Goal: Transaction & Acquisition: Purchase product/service

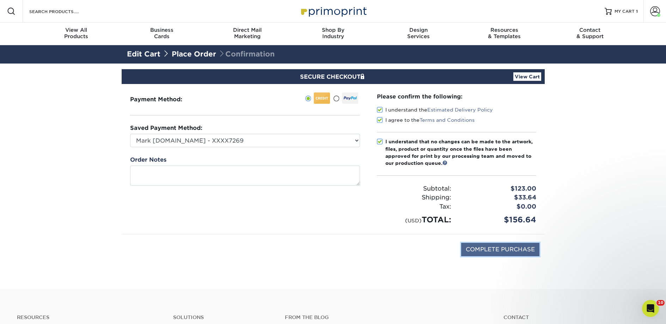
click at [483, 247] on input "COMPLETE PURCHASE" at bounding box center [500, 249] width 78 height 13
type input "PROCESSING, PLEASE WAIT..."
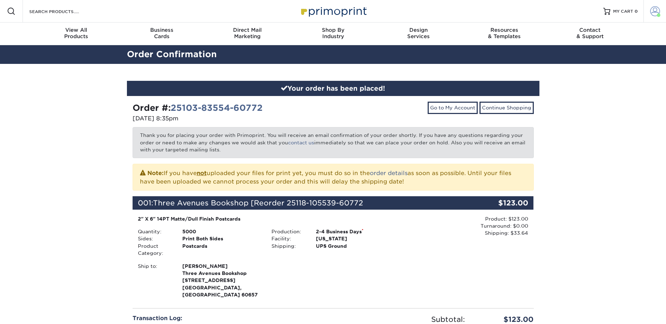
click at [653, 11] on span at bounding box center [656, 11] width 10 height 10
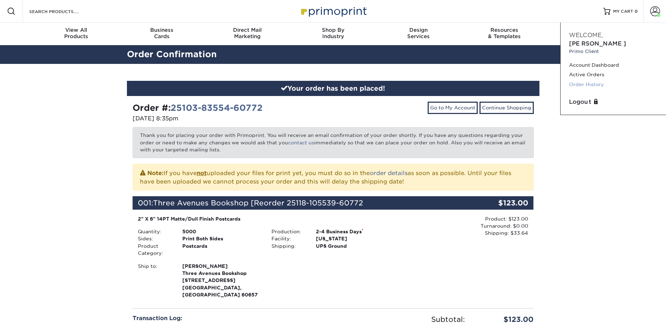
click at [593, 80] on link "Order History" at bounding box center [613, 85] width 89 height 10
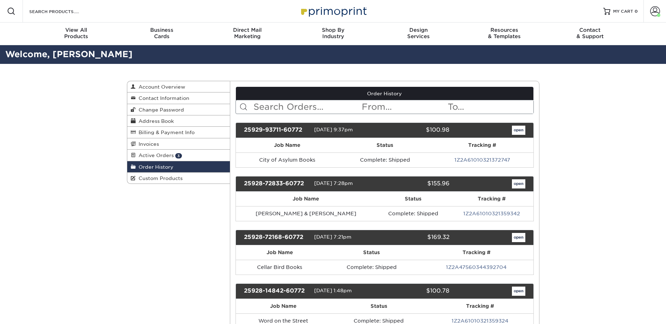
click at [301, 113] on input "text" at bounding box center [307, 106] width 108 height 13
paste input "CoffeeTree Books"
type input "CoffeeTree Books"
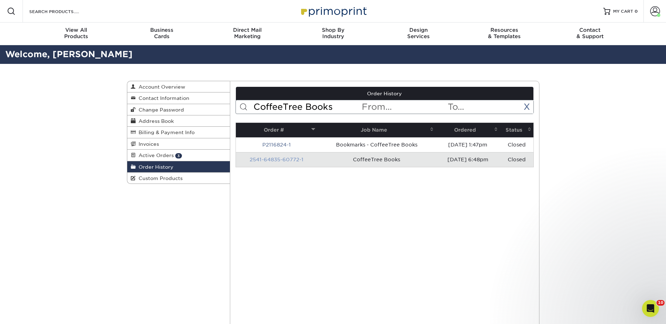
click at [279, 161] on link "2541-64835-60772-1" at bounding box center [277, 160] width 54 height 6
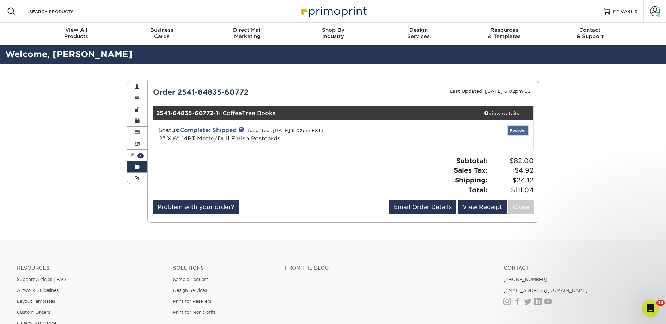
click at [513, 132] on link "Reorder" at bounding box center [518, 130] width 20 height 9
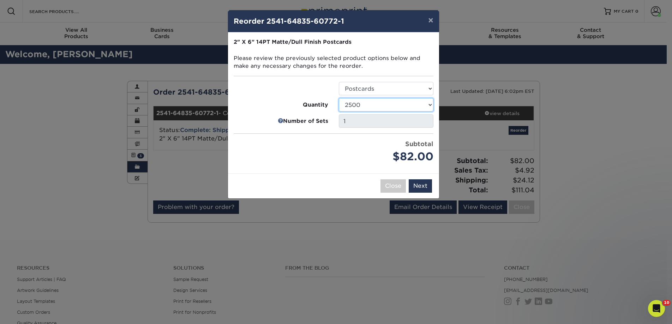
click at [342, 102] on select "1000 2500 5000 10000 15000 20000 25000" at bounding box center [386, 104] width 95 height 13
select select "e824bf9f-d22d-4070-926d-42c6dd5ef515"
click at [339, 98] on select "1000 2500 5000 10000 15000 20000 25000" at bounding box center [386, 104] width 95 height 13
click at [429, 182] on button "Next" at bounding box center [420, 185] width 23 height 13
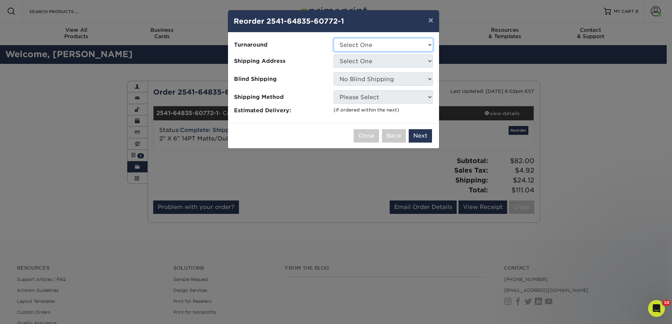
click at [364, 47] on select "Select One 2-4 Business Days 2 Day Next Business Day" at bounding box center [382, 44] width 99 height 13
select select "a9cd5a85-4071-4433-97be-2a724b9524af"
click at [333, 38] on select "Select One 2-4 Business Days 2 Day Next Business Day" at bounding box center [382, 44] width 99 height 13
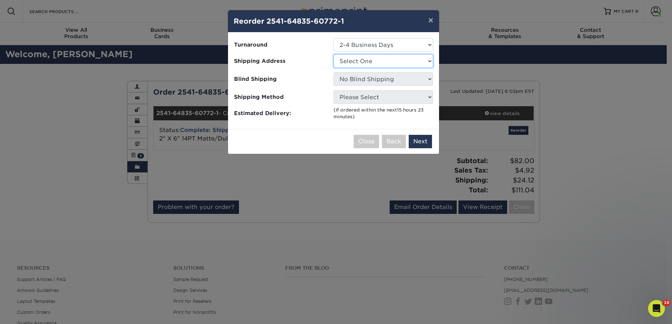
click at [362, 62] on select "Select One 2nd Floor Convention Center A Good Book Bookbug" at bounding box center [382, 60] width 99 height 13
click at [333, 54] on select "Select One 2nd Floor Convention Center A Good Book Bookbug" at bounding box center [382, 60] width 99 height 13
click at [358, 63] on select "Select One 2nd Floor Convention Center A Good Book Bookbug" at bounding box center [382, 60] width 99 height 13
select select "280577"
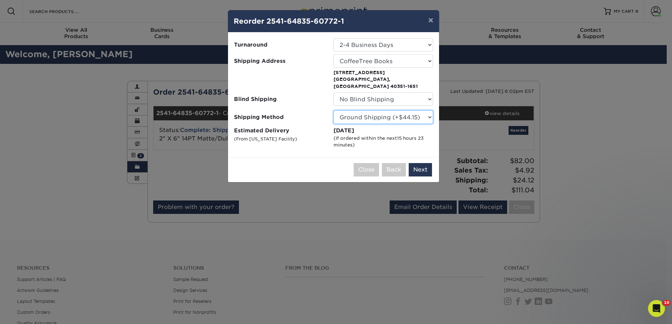
click at [385, 111] on select "Please Select Ground Shipping (+$44.15) 3 Day Shipping Service (+$51.26) 2 Day …" at bounding box center [382, 116] width 99 height 13
click at [333, 110] on select "Please Select Ground Shipping (+$44.15) 3 Day Shipping Service (+$51.26) 2 Day …" at bounding box center [382, 116] width 99 height 13
click at [419, 163] on button "Next" at bounding box center [420, 169] width 23 height 13
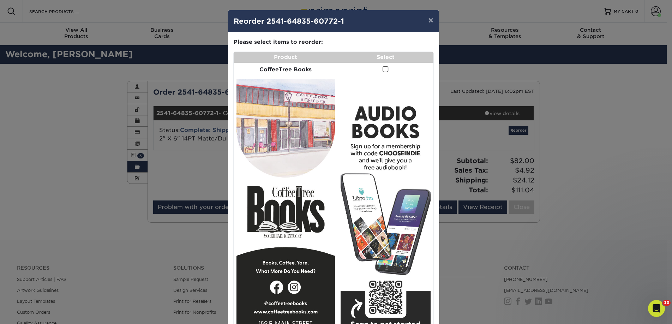
click at [383, 67] on span at bounding box center [385, 69] width 6 height 7
click at [0, 0] on input "checkbox" at bounding box center [0, 0] width 0 height 0
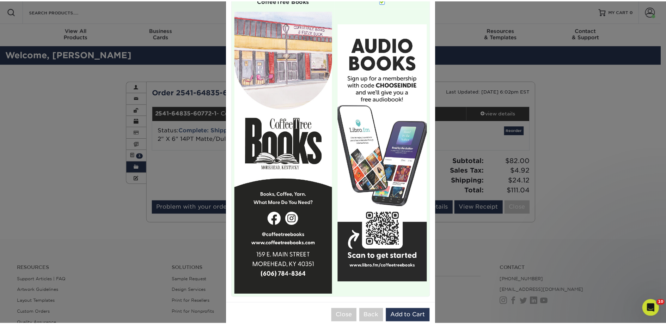
scroll to position [83, 0]
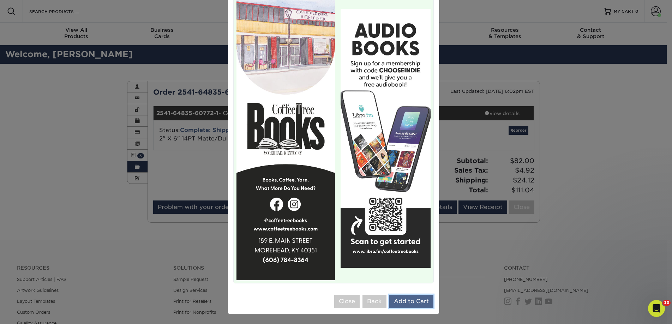
click at [406, 302] on button "Add to Cart" at bounding box center [411, 301] width 44 height 13
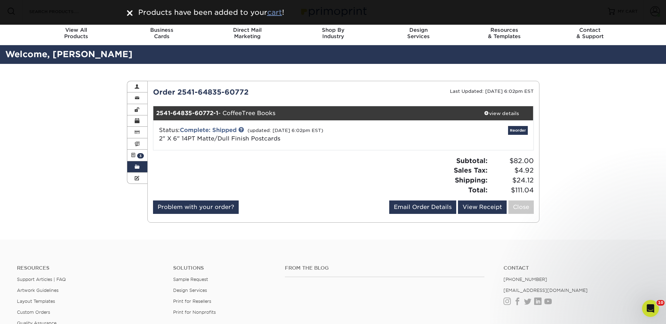
click at [278, 15] on u "cart" at bounding box center [274, 12] width 15 height 8
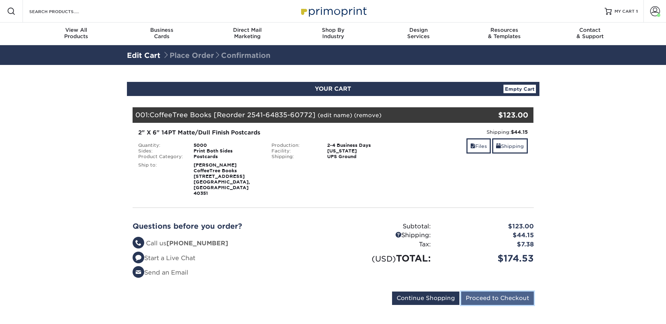
click at [484, 291] on input "Proceed to Checkout" at bounding box center [497, 297] width 73 height 13
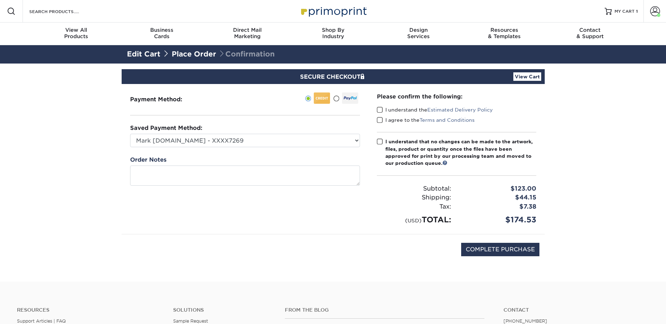
click at [382, 110] on span at bounding box center [380, 110] width 6 height 7
click at [0, 0] on input "I understand the Estimated Delivery Policy" at bounding box center [0, 0] width 0 height 0
click at [381, 117] on span at bounding box center [380, 120] width 6 height 7
click at [0, 0] on input "I agree to the Terms and Conditions" at bounding box center [0, 0] width 0 height 0
click at [381, 146] on label "I understand that no changes can be made to the artwork, files, product or quan…" at bounding box center [456, 152] width 159 height 29
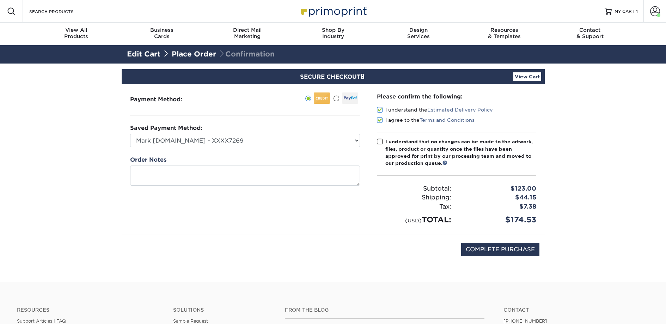
click at [0, 0] on input "I understand that no changes can be made to the artwork, files, product or quan…" at bounding box center [0, 0] width 0 height 0
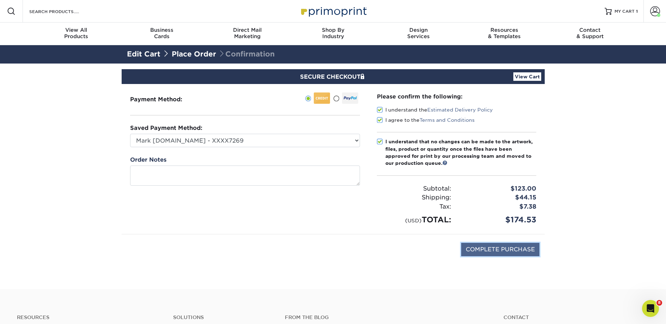
click at [500, 251] on input "COMPLETE PURCHASE" at bounding box center [500, 249] width 78 height 13
type input "PROCESSING, PLEASE WAIT..."
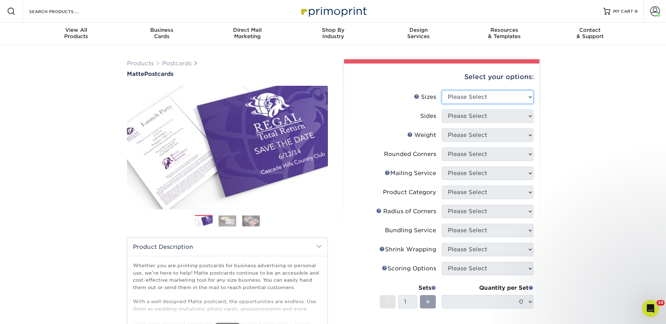
click at [462, 99] on select "Please Select 1.5" x 7" 2" x 4" 2" x 6" 2" x 7" 2" x 8" 2.12" x 5.5" 2.125" x 5…" at bounding box center [488, 96] width 92 height 13
select select "2.00x6.00"
click at [442, 90] on select "Please Select 1.5" x 7" 2" x 4" 2" x 6" 2" x 7" 2" x 8" 2.12" x 5.5" 2.125" x 5…" at bounding box center [488, 96] width 92 height 13
click at [458, 117] on select "Please Select Print Both Sides Print Front Only" at bounding box center [488, 115] width 92 height 13
select select "13abbda7-1d64-4f25-8bb2-c179b224825d"
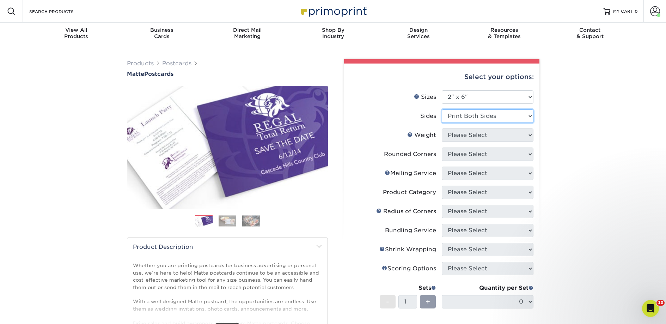
click at [442, 109] on select "Please Select Print Both Sides Print Front Only" at bounding box center [488, 115] width 92 height 13
click at [459, 138] on select "Please Select 14PT 16PT" at bounding box center [488, 134] width 92 height 13
select select "14PT"
click at [442, 128] on select "Please Select 14PT 16PT" at bounding box center [488, 134] width 92 height 13
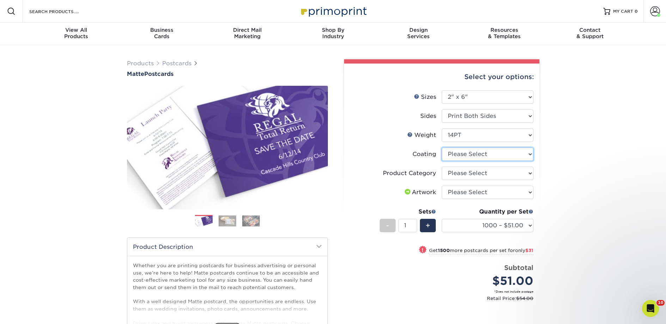
click at [461, 155] on select at bounding box center [488, 153] width 92 height 13
select select "121bb7b5-3b4d-429f-bd8d-bbf80e953313"
click at [442, 147] on select at bounding box center [488, 153] width 92 height 13
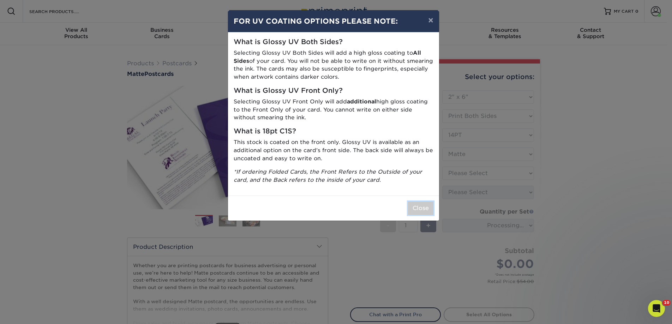
click at [421, 205] on button "Close" at bounding box center [420, 207] width 25 height 13
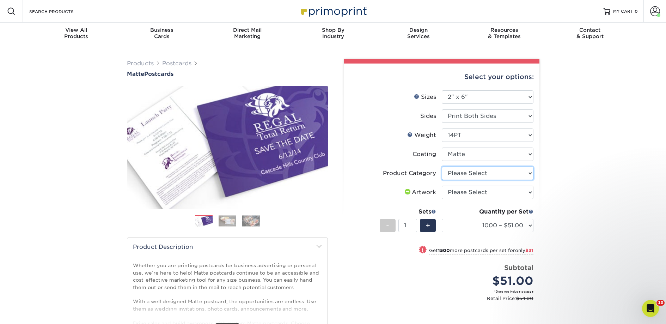
click at [477, 172] on select "Please Select Postcards" at bounding box center [488, 173] width 92 height 13
select select "9b7272e0-d6c8-4c3c-8e97-d3a1bcdab858"
click at [442, 167] on select "Please Select Postcards" at bounding box center [488, 173] width 92 height 13
click at [472, 191] on select "Please Select I will upload files I need a design - $150" at bounding box center [488, 192] width 92 height 13
select select "upload"
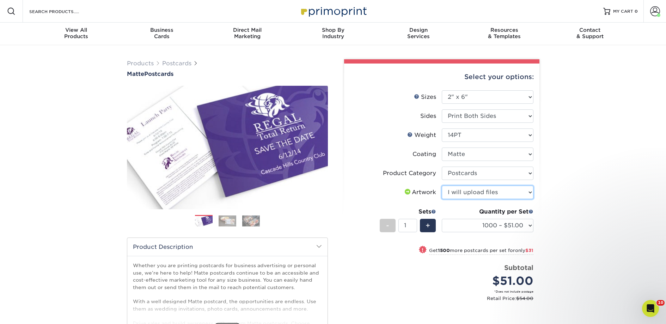
click at [442, 186] on select "Please Select I will upload files I need a design - $150" at bounding box center [488, 192] width 92 height 13
click at [474, 223] on select "1000 – $51.00 2500 – $82.00 5000 – $123.00 10000 – $234.00 15000 – $344.00 2000…" at bounding box center [488, 225] width 92 height 13
click at [146, 0] on html "Resources Menu Search Products Account Welcome, Nick Primo Client Account Dashb…" at bounding box center [333, 314] width 666 height 628
click at [471, 227] on select "1000 – $51.00 2500 – $82.00 5000 – $123.00 10000 – $234.00 15000 – $344.00 2000…" at bounding box center [488, 225] width 92 height 13
select select "5000 – $123.00"
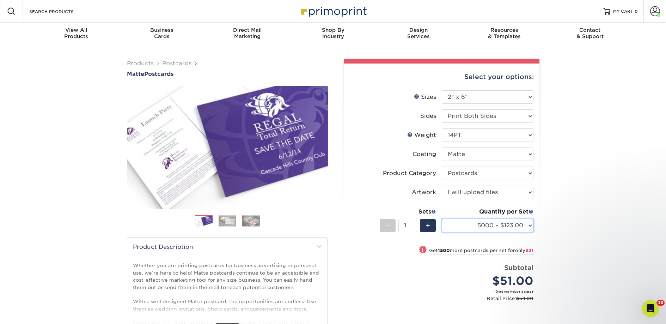
click at [442, 219] on select "1000 – $51.00 2500 – $82.00 5000 – $123.00 10000 – $234.00 15000 – $344.00 2000…" at bounding box center [488, 225] width 92 height 13
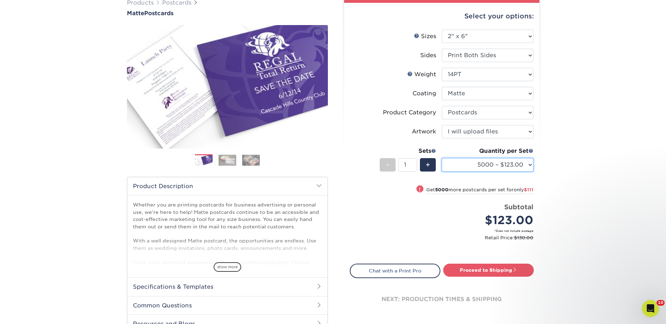
scroll to position [62, 0]
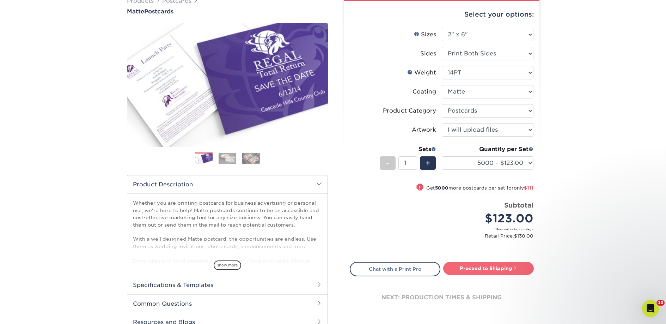
click at [464, 263] on link "Proceed to Shipping" at bounding box center [488, 268] width 91 height 13
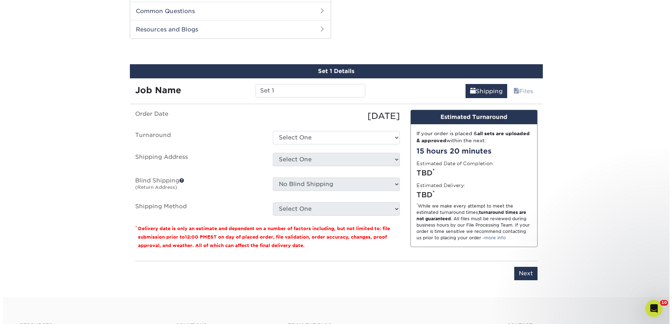
scroll to position [359, 0]
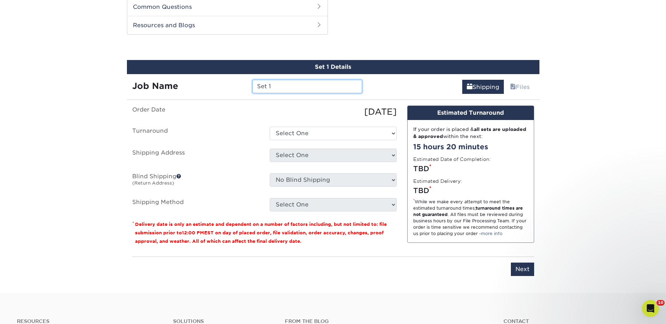
click at [297, 88] on input "Set 1" at bounding box center [308, 86] width 110 height 13
click at [281, 86] on input "Set 1" at bounding box center [308, 86] width 110 height 13
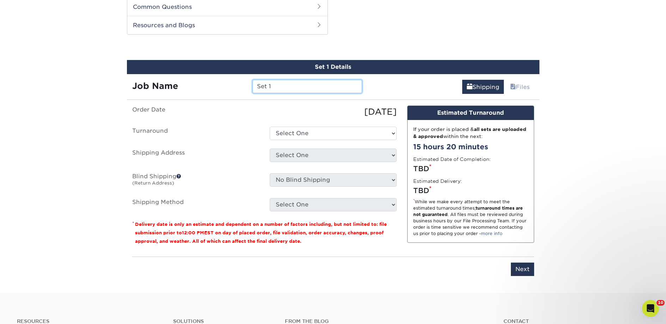
click at [281, 86] on input "Set 1" at bounding box center [308, 86] width 110 height 13
paste input "Rainy Day Books"
type input "Rainy Day Books"
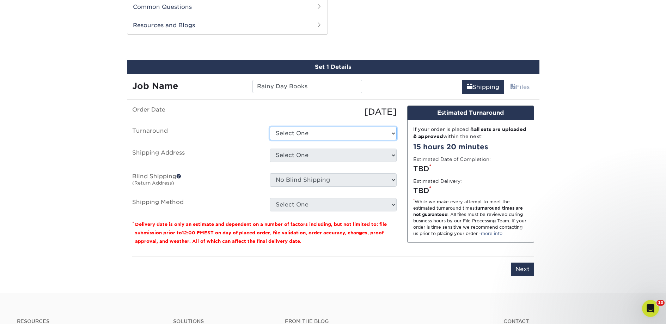
click at [289, 134] on select "Select One 2-4 Business Days 2 Day Next Business Day" at bounding box center [333, 133] width 127 height 13
select select "a9cd5a85-4071-4433-97be-2a724b9524af"
click at [270, 127] on select "Select One 2-4 Business Days 2 Day Next Business Day" at bounding box center [333, 133] width 127 height 13
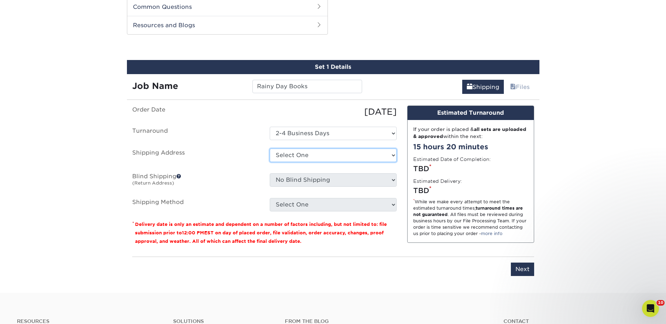
click at [294, 156] on select "Select One 2nd Floor Convention Center A Better [DATE] Books & Boutique A Good …" at bounding box center [333, 155] width 127 height 13
select select "newaddress"
click at [270, 149] on select "Select One 2nd Floor Convention Center A Better [DATE] Books & Boutique A Good …" at bounding box center [333, 155] width 127 height 13
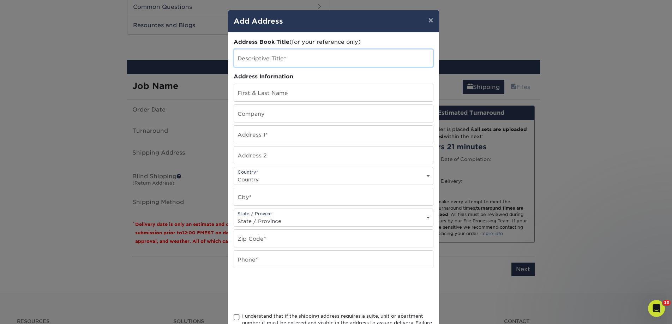
click at [255, 57] on input "text" at bounding box center [333, 57] width 199 height 17
paste input "Rainy Day Books"
type input "Rainy Day Books"
click at [257, 109] on input "text" at bounding box center [333, 113] width 199 height 17
paste input "Rainy Day Books"
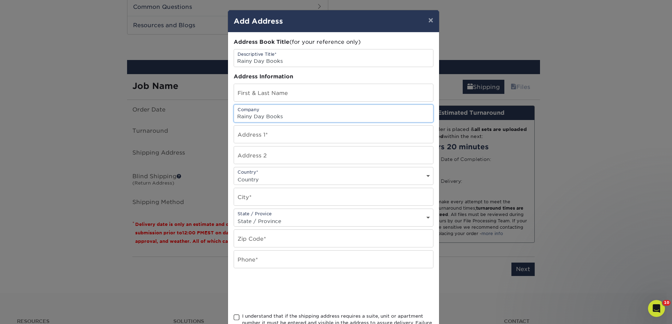
type input "Rainy Day Books"
click at [253, 95] on input "text" at bounding box center [333, 92] width 199 height 17
paste input "Annie Krieg"
type input "Annie Krieg"
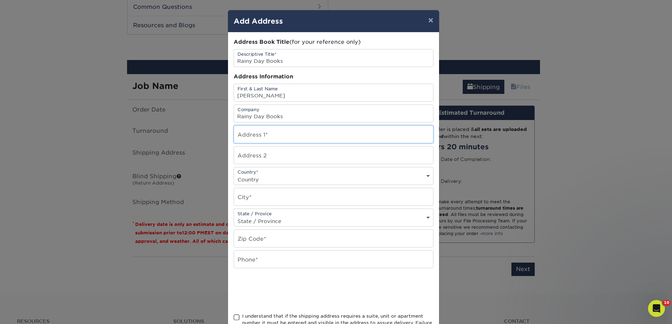
click at [248, 133] on input "text" at bounding box center [333, 134] width 199 height 17
paste input "2706 W 53rd St"
type input "2706 W 53rd St"
click at [257, 179] on select "Country United States Canada ----------------------------- Afghanistan Albania …" at bounding box center [333, 179] width 199 height 10
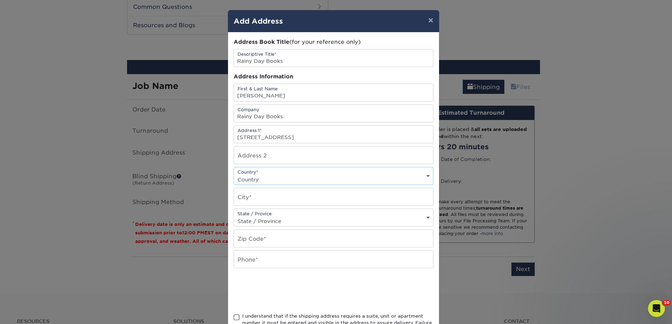
select select "US"
click at [234, 174] on select "Country United States Canada ----------------------------- Afghanistan Albania …" at bounding box center [333, 179] width 199 height 10
click at [244, 203] on input "text" at bounding box center [333, 196] width 199 height 17
paste input "Fairway"
type input "Fairway"
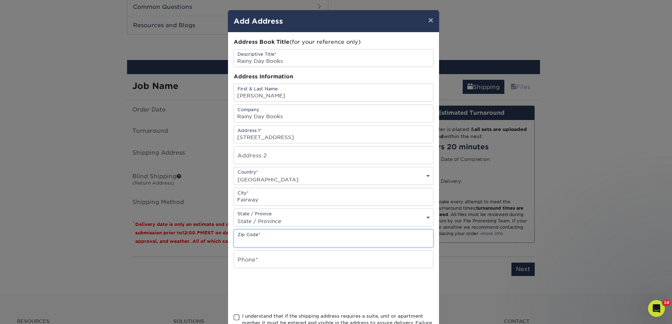
click at [264, 239] on input "text" at bounding box center [333, 238] width 199 height 17
paste input "66205"
type input "66205"
click at [257, 258] on input "text" at bounding box center [333, 259] width 199 height 17
type input "4257367064"
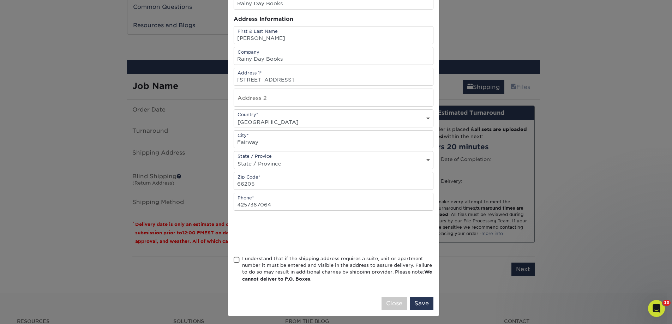
scroll to position [60, 0]
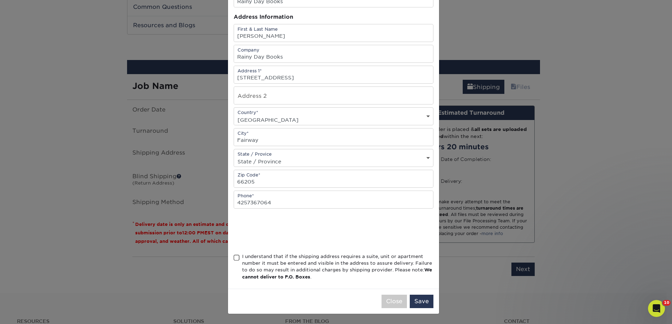
click at [277, 265] on div "I understand that if the shipping address requires a suite, unit or apartment n…" at bounding box center [337, 267] width 191 height 28
click at [0, 0] on input "I understand that if the shipping address requires a suite, unit or apartment n…" at bounding box center [0, 0] width 0 height 0
click at [419, 301] on button "Save" at bounding box center [422, 301] width 24 height 13
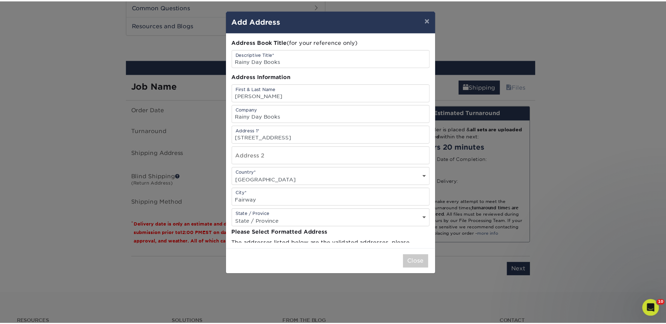
scroll to position [0, 0]
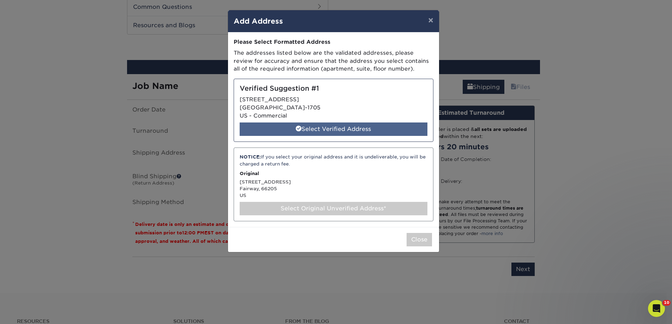
click at [315, 133] on div "Select Verified Address" at bounding box center [334, 128] width 188 height 13
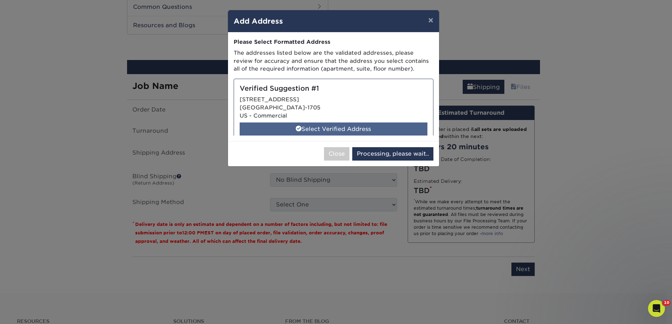
select select "286639"
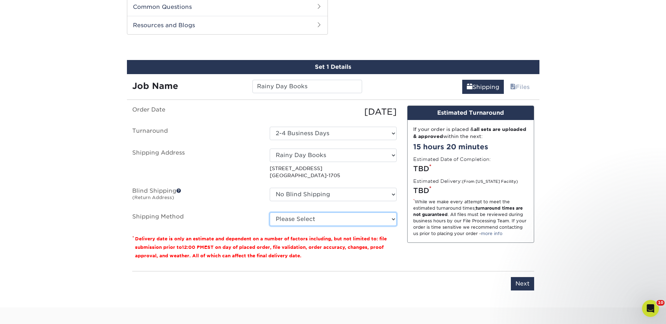
click at [310, 222] on select "Please Select Ground Shipping (+$34.04) 3 Day Shipping Service (+$53.95) 2 Day …" at bounding box center [333, 218] width 127 height 13
select select "03"
click at [270, 212] on select "Please Select Ground Shipping (+$34.04) 3 Day Shipping Service (+$53.95) 2 Day …" at bounding box center [333, 218] width 127 height 13
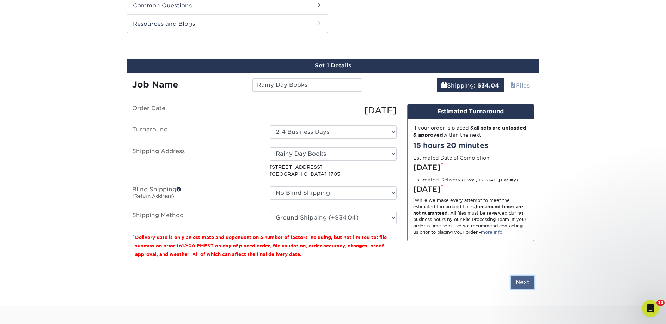
click at [529, 284] on input "Next" at bounding box center [522, 282] width 23 height 13
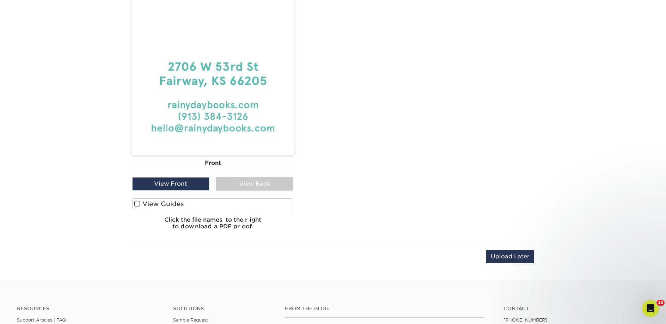
click at [248, 204] on label "View Guides" at bounding box center [213, 203] width 162 height 11
click at [0, 0] on input "View Guides" at bounding box center [0, 0] width 0 height 0
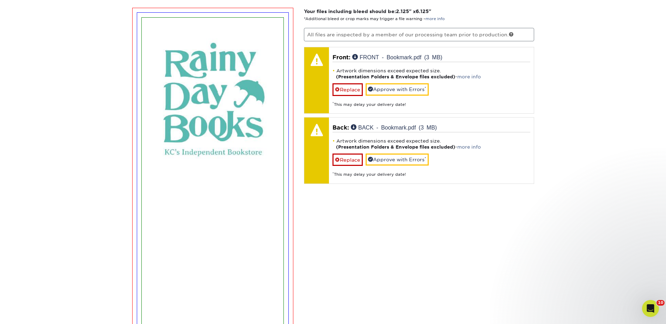
scroll to position [459, 0]
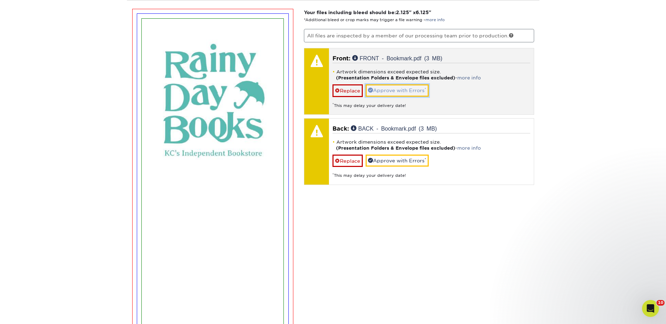
click at [402, 93] on link "Approve with Errors *" at bounding box center [397, 90] width 63 height 12
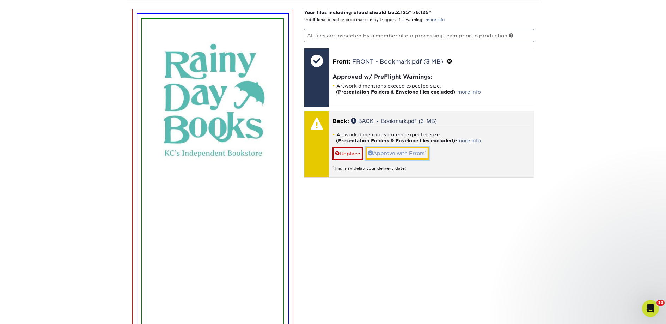
click at [404, 151] on link "Approve with Errors *" at bounding box center [397, 153] width 63 height 12
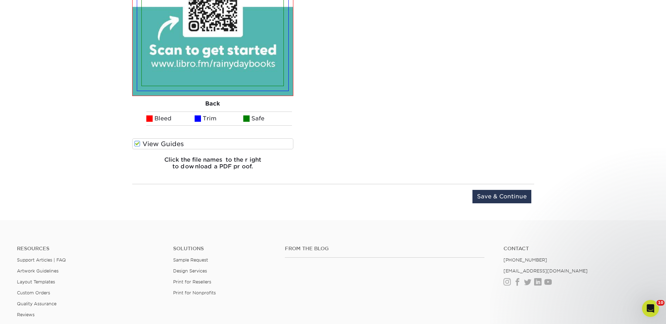
scroll to position [1319, 0]
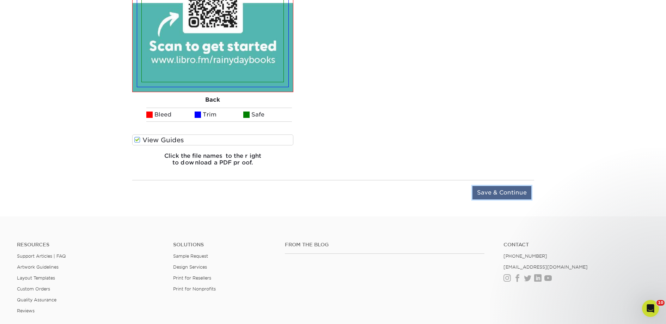
click at [480, 194] on input "Save & Continue" at bounding box center [502, 192] width 59 height 13
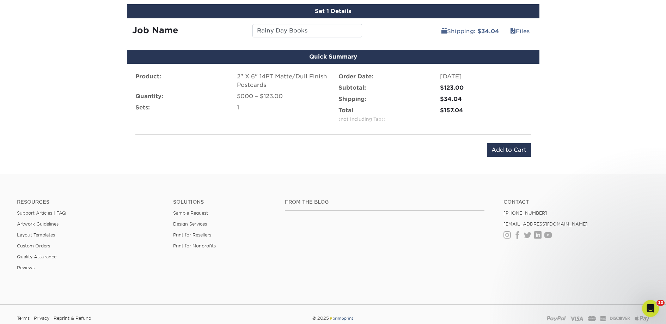
scroll to position [405, 0]
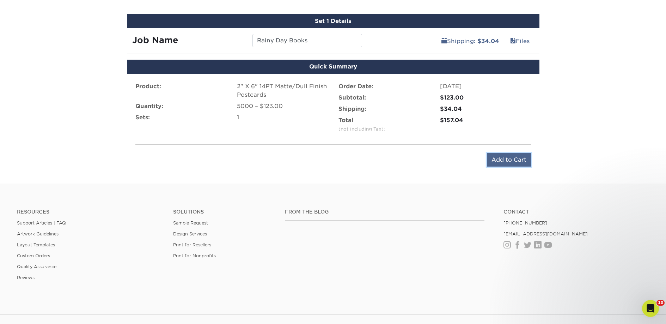
click at [494, 163] on input "Add to Cart" at bounding box center [509, 159] width 44 height 13
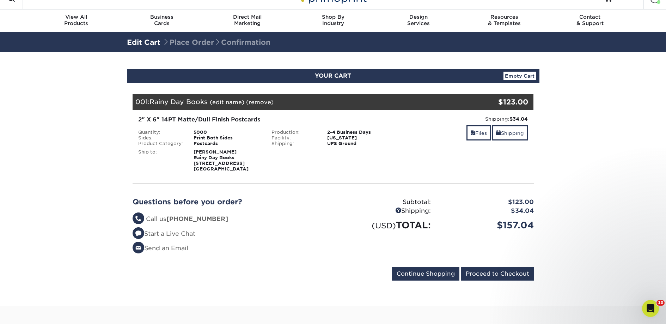
scroll to position [13, 0]
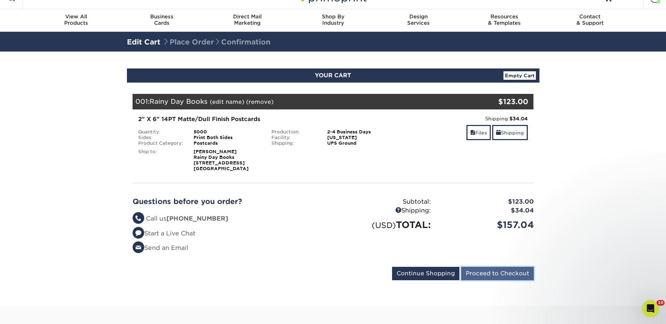
click at [495, 271] on input "Proceed to Checkout" at bounding box center [497, 273] width 73 height 13
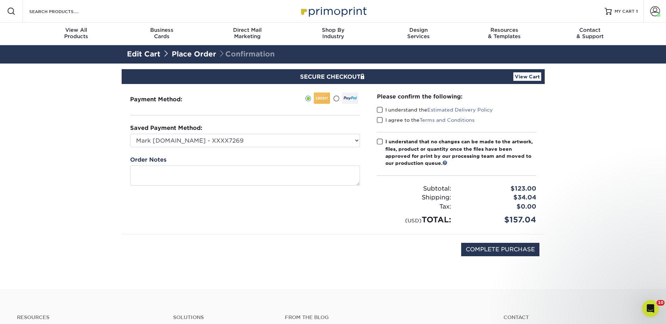
click at [381, 111] on span at bounding box center [380, 110] width 6 height 7
click at [0, 0] on input "I understand the Estimated Delivery Policy" at bounding box center [0, 0] width 0 height 0
click at [380, 117] on span at bounding box center [380, 120] width 6 height 7
click at [0, 0] on input "I agree to the Terms and Conditions" at bounding box center [0, 0] width 0 height 0
click at [384, 141] on label "I understand that no changes can be made to the artwork, files, product or quan…" at bounding box center [456, 152] width 159 height 29
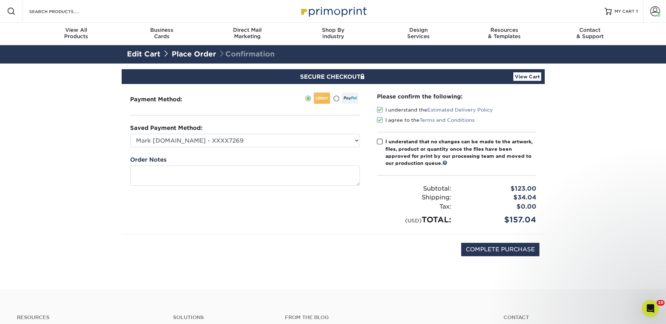
click at [0, 0] on input "I understand that no changes can be made to the artwork, files, product or quan…" at bounding box center [0, 0] width 0 height 0
click at [504, 252] on input "COMPLETE PURCHASE" at bounding box center [500, 249] width 78 height 13
type input "PROCESSING, PLEASE WAIT..."
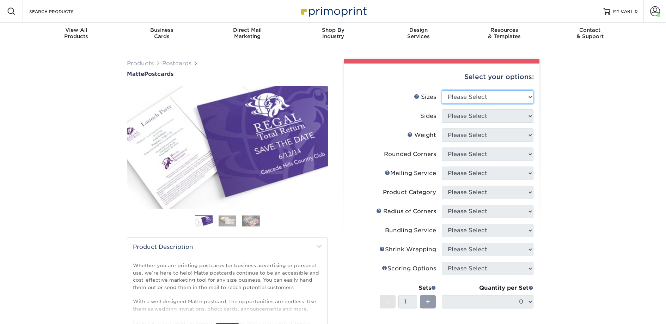
click at [453, 94] on select "Please Select 1.5" x 7" 2" x 4" 2" x 6" 2" x 7" 2" x 8" 2.12" x 5.5" 2.125" x 5…" at bounding box center [488, 96] width 92 height 13
select select "2.00x6.00"
click at [442, 90] on select "Please Select 1.5" x 7" 2" x 4" 2" x 6" 2" x 7" 2" x 8" 2.12" x 5.5" 2.125" x 5…" at bounding box center [488, 96] width 92 height 13
click at [466, 117] on select "Please Select Print Both Sides Print Front Only" at bounding box center [488, 115] width 92 height 13
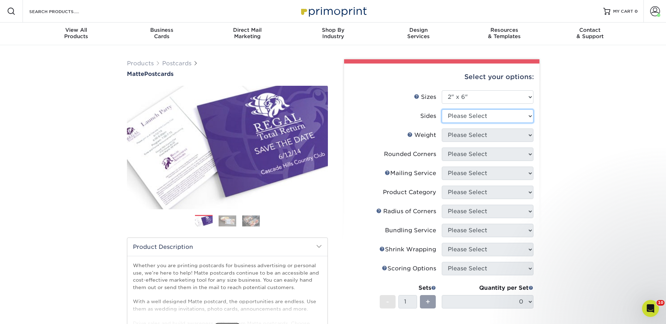
select select "13abbda7-1d64-4f25-8bb2-c179b224825d"
click at [442, 109] on select "Please Select Print Both Sides Print Front Only" at bounding box center [488, 115] width 92 height 13
click at [463, 137] on select "Please Select 14PT 16PT" at bounding box center [488, 134] width 92 height 13
select select "14PT"
click at [442, 128] on select "Please Select 14PT 16PT" at bounding box center [488, 134] width 92 height 13
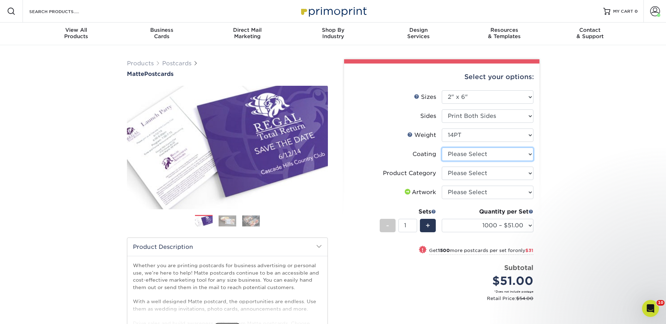
click at [465, 154] on select at bounding box center [488, 153] width 92 height 13
select select "121bb7b5-3b4d-429f-bd8d-bbf80e953313"
click at [442, 147] on select at bounding box center [488, 153] width 92 height 13
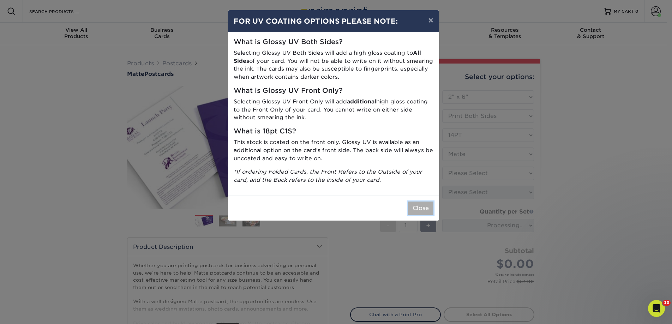
click at [427, 206] on button "Close" at bounding box center [420, 207] width 25 height 13
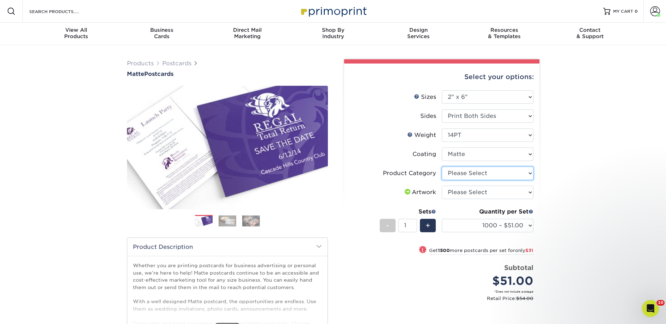
click at [459, 173] on select "Please Select Postcards" at bounding box center [488, 173] width 92 height 13
select select "9b7272e0-d6c8-4c3c-8e97-d3a1bcdab858"
click at [442, 167] on select "Please Select Postcards" at bounding box center [488, 173] width 92 height 13
click at [460, 190] on select "Please Select I will upload files I need a design - $150" at bounding box center [488, 192] width 92 height 13
select select "upload"
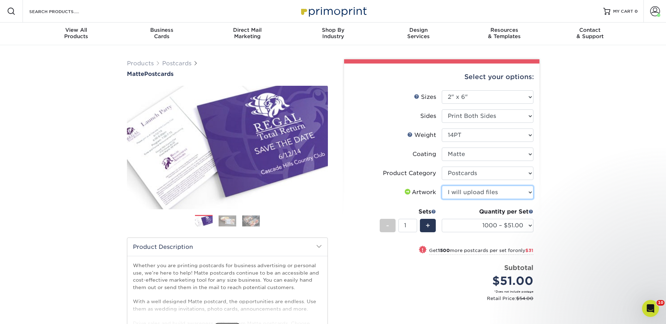
click at [442, 186] on select "Please Select I will upload files I need a design - $150" at bounding box center [488, 192] width 92 height 13
click at [452, 223] on select "1000 – $51.00 2500 – $82.00 5000 – $123.00 10000 – $234.00 15000 – $344.00 2000…" at bounding box center [488, 225] width 92 height 13
select select "5000 – $123.00"
click at [442, 219] on select "1000 – $51.00 2500 – $82.00 5000 – $123.00 10000 – $234.00 15000 – $344.00 2000…" at bounding box center [488, 225] width 92 height 13
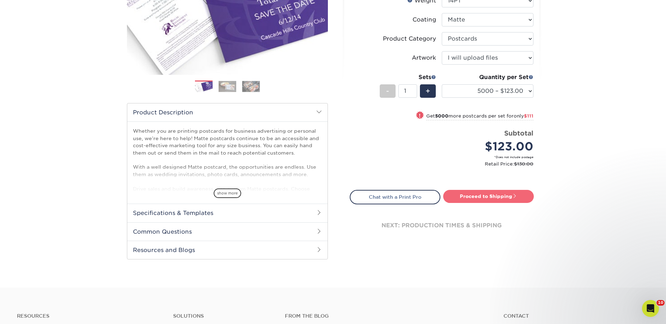
click at [467, 193] on link "Proceed to Shipping" at bounding box center [488, 196] width 91 height 13
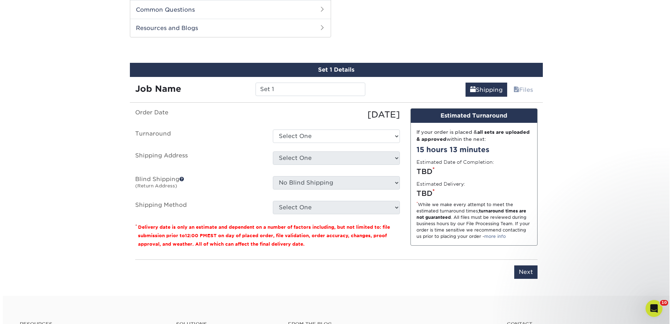
scroll to position [359, 0]
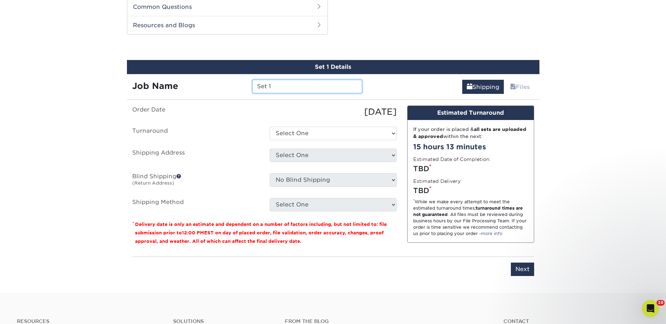
click at [282, 88] on input "Set 1" at bounding box center [308, 86] width 110 height 13
paste input "Bonfire Bookstore & Yarnery"
type input "Bonfire Bookstore & Yarnery"
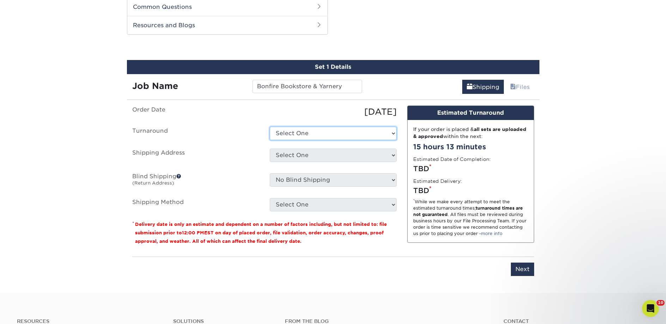
click at [293, 133] on select "Select One 2-4 Business Days 2 Day Next Business Day" at bounding box center [333, 133] width 127 height 13
select select "a9cd5a85-4071-4433-97be-2a724b9524af"
click at [270, 127] on select "Select One 2-4 Business Days 2 Day Next Business Day" at bounding box center [333, 133] width 127 height 13
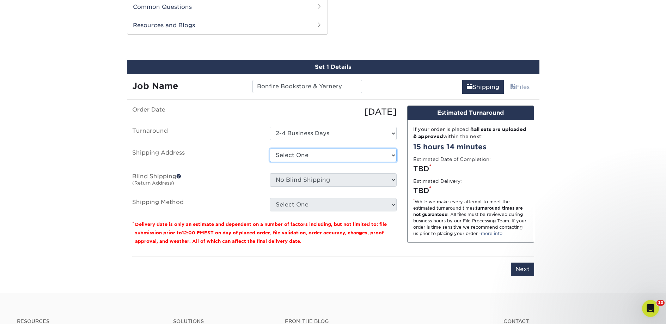
click at [297, 154] on select "Select One 2nd Floor Convention Center A Better Today Books & Boutique A Good B…" at bounding box center [333, 155] width 127 height 13
select select "newaddress"
click at [270, 149] on select "Select One 2nd Floor Convention Center A Better Today Books & Boutique A Good B…" at bounding box center [333, 155] width 127 height 13
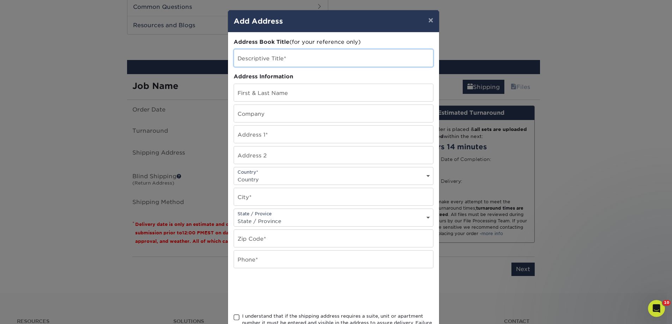
click at [267, 59] on input "text" at bounding box center [333, 57] width 199 height 17
paste input "Bonfire Bookstore & Yarnery"
type input "Bonfire Bookstore & Yarnery"
click at [265, 119] on input "text" at bounding box center [333, 113] width 199 height 17
paste input "Bonfire Bookstore & Yarnery"
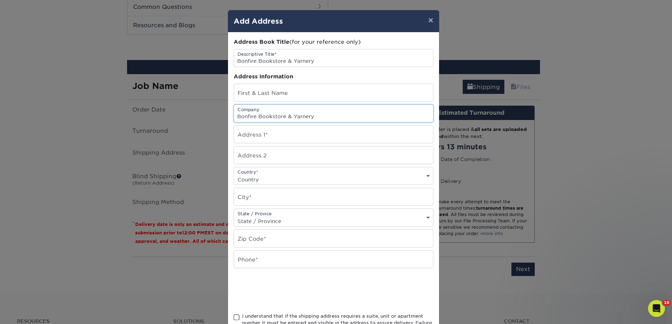
type input "Bonfire Bookstore & Yarnery"
click at [240, 96] on input "text" at bounding box center [333, 92] width 199 height 17
paste input "Kara Balcerzak"
type input "Kara Balcerzak"
click at [264, 139] on input "text" at bounding box center [333, 134] width 199 height 17
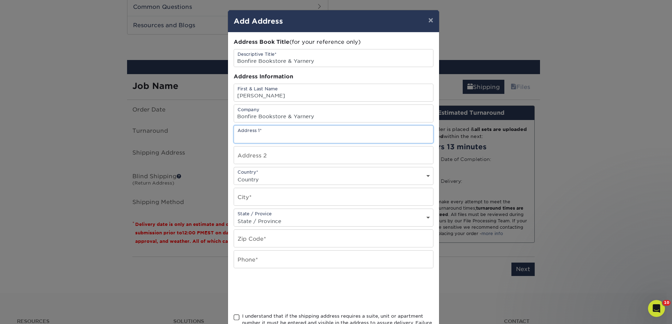
click at [264, 139] on input "text" at bounding box center [333, 134] width 199 height 17
paste input "108 North Main Street"
type input "108 North Main Street"
click at [267, 195] on input "text" at bounding box center [333, 196] width 199 height 17
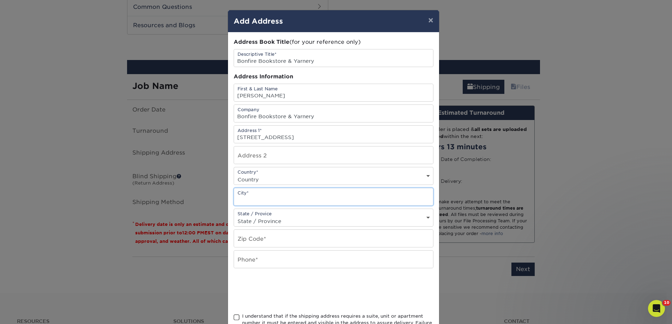
paste input "Woodstock"
type input "Woodstock"
click at [308, 168] on div "Country* Country United States Canada ----------------------------- Afghanistan…" at bounding box center [334, 176] width 200 height 18
click at [300, 174] on div "Country* Country United States Canada ----------------------------- Afghanistan…" at bounding box center [334, 176] width 200 height 18
click at [257, 182] on select "Country United States Canada ----------------------------- Afghanistan Albania …" at bounding box center [333, 179] width 199 height 10
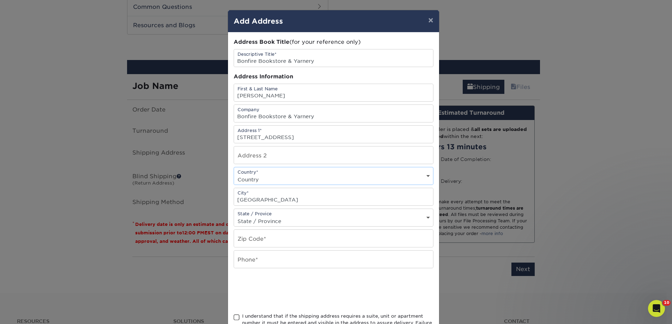
select select "US"
click at [234, 174] on select "Country United States Canada ----------------------------- Afghanistan Albania …" at bounding box center [333, 179] width 199 height 10
click at [258, 237] on input "text" at bounding box center [333, 238] width 199 height 17
paste input "VA"
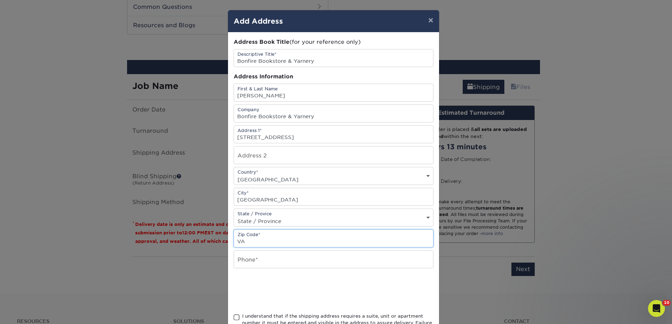
type input "VA"
click at [255, 264] on input "text" at bounding box center [333, 259] width 199 height 17
paste input "22664"
type input "22664"
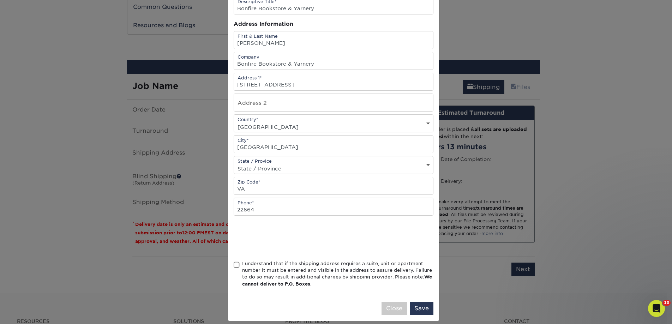
scroll to position [60, 0]
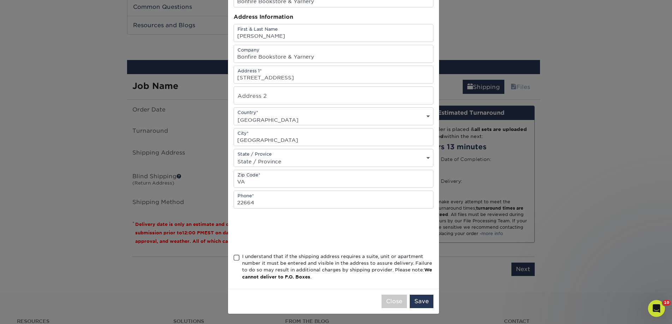
click at [268, 266] on div "I understand that if the shipping address requires a suite, unit or apartment n…" at bounding box center [337, 267] width 191 height 28
click at [0, 0] on input "I understand that if the shipping address requires a suite, unit or apartment n…" at bounding box center [0, 0] width 0 height 0
click at [252, 198] on input "22664" at bounding box center [333, 199] width 199 height 17
click at [249, 183] on input "VA" at bounding box center [333, 178] width 199 height 17
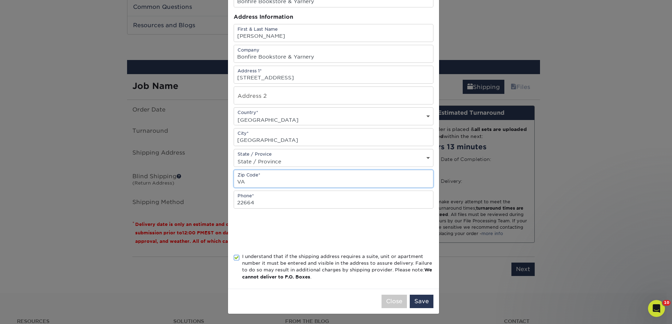
click at [249, 183] on input "VA" at bounding box center [333, 178] width 199 height 17
paste input "22664"
type input "22664"
click at [248, 197] on input "22664" at bounding box center [333, 199] width 199 height 17
click at [248, 198] on input "22664" at bounding box center [333, 199] width 199 height 17
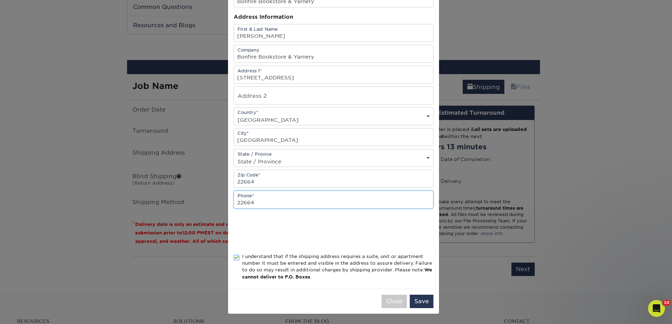
click at [248, 198] on input "22664" at bounding box center [333, 199] width 199 height 17
type input "4257367064"
click at [421, 300] on button "Save" at bounding box center [422, 301] width 24 height 13
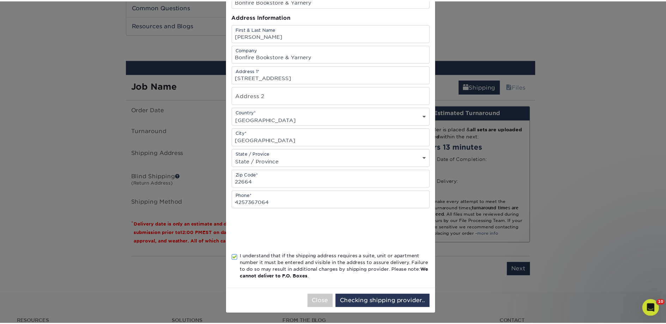
scroll to position [0, 0]
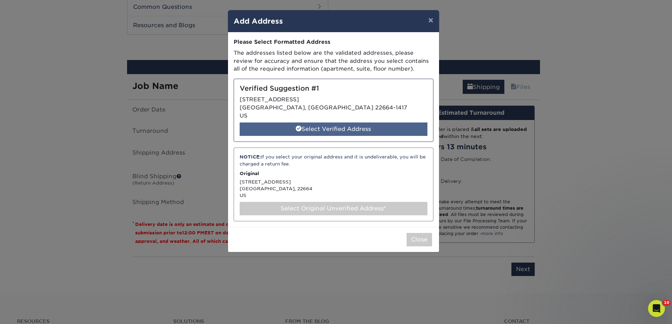
click at [313, 128] on div "Select Verified Address" at bounding box center [334, 128] width 188 height 13
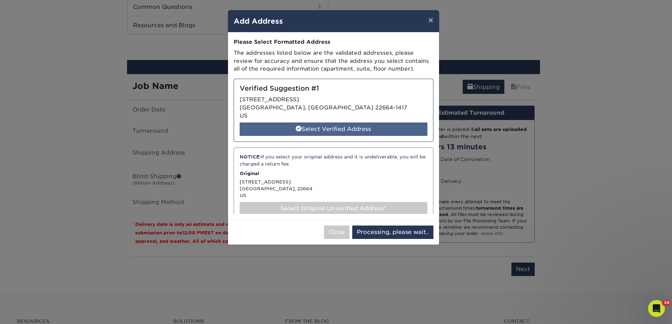
select select "286640"
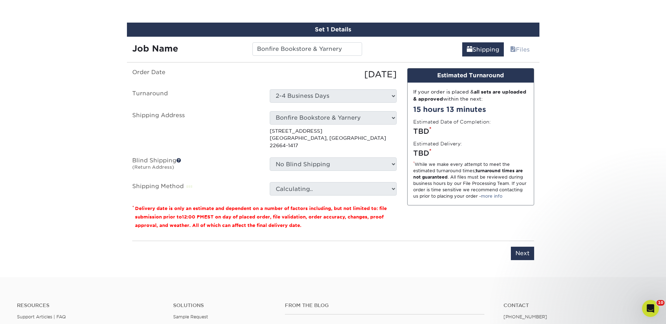
scroll to position [398, 0]
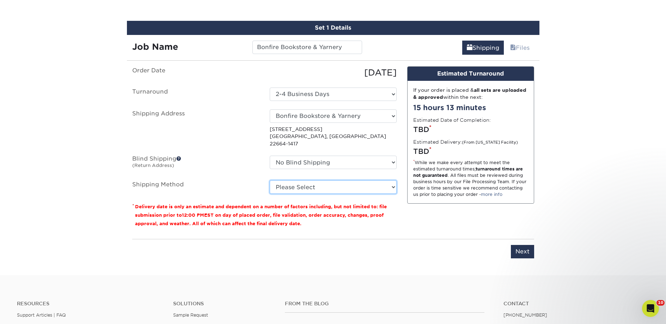
click at [292, 182] on select "Please Select Ground Shipping (+$65.97) 3 Day Shipping Service (+$92.21) 2 Day …" at bounding box center [333, 186] width 127 height 13
select select "03"
click at [270, 180] on select "Please Select Ground Shipping (+$65.97) 3 Day Shipping Service (+$92.21) 2 Day …" at bounding box center [333, 186] width 127 height 13
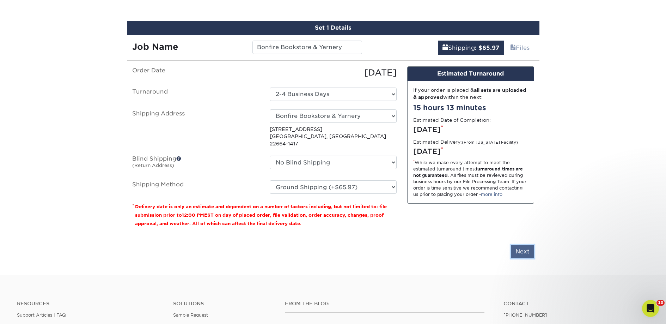
click at [513, 245] on input "Next" at bounding box center [522, 251] width 23 height 13
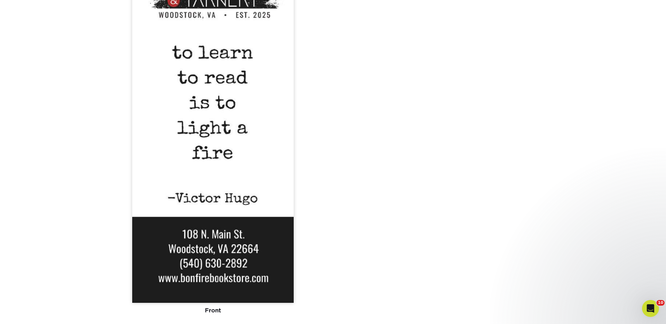
scroll to position [776, 0]
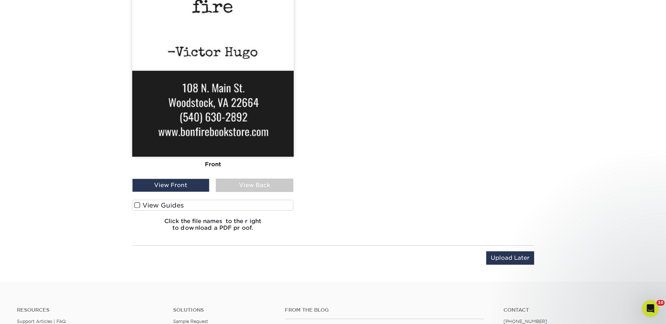
click at [199, 205] on label "View Guides" at bounding box center [213, 205] width 162 height 11
click at [0, 0] on input "View Guides" at bounding box center [0, 0] width 0 height 0
click at [199, 205] on label "View Guides" at bounding box center [213, 205] width 162 height 11
click at [0, 0] on input "View Guides" at bounding box center [0, 0] width 0 height 0
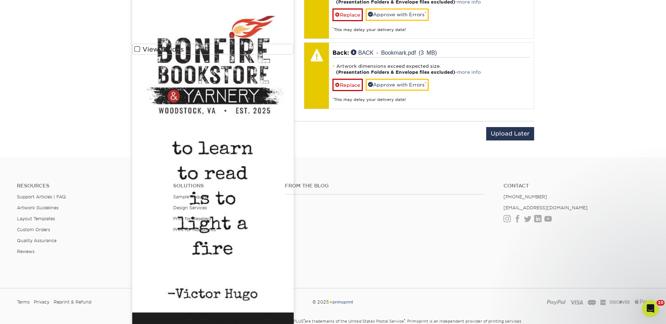
scroll to position [574, 0]
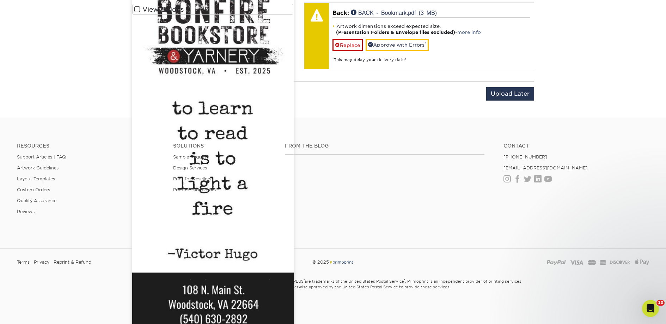
click at [360, 87] on div "Upload Later Save & Continue Continue" at bounding box center [333, 98] width 402 height 22
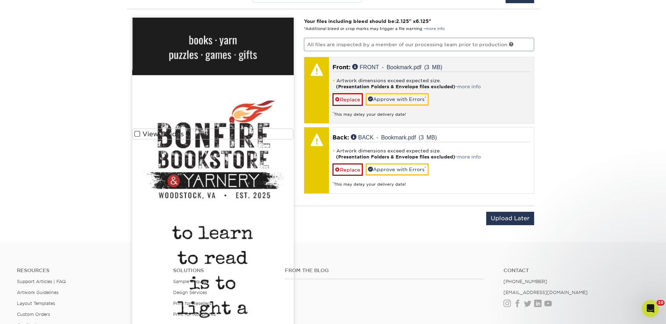
scroll to position [443, 0]
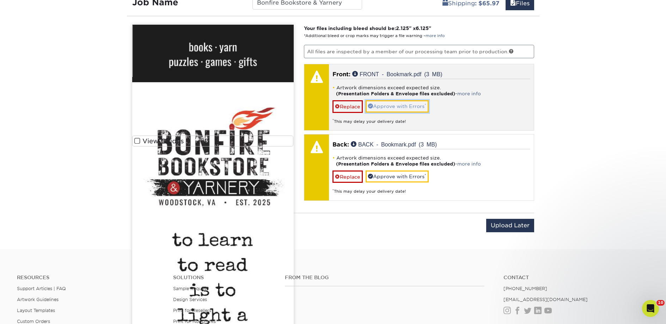
click at [397, 101] on link "Approve with Errors *" at bounding box center [397, 106] width 63 height 12
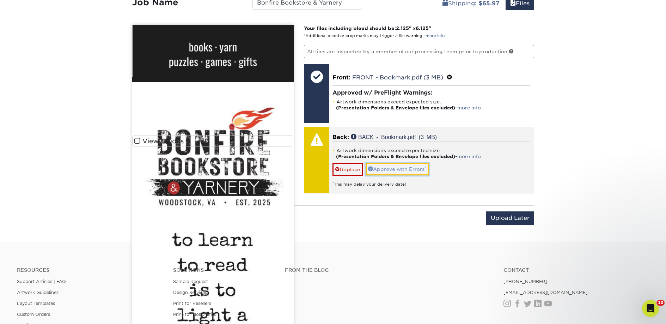
click at [389, 167] on link "Approve with Errors *" at bounding box center [397, 169] width 63 height 12
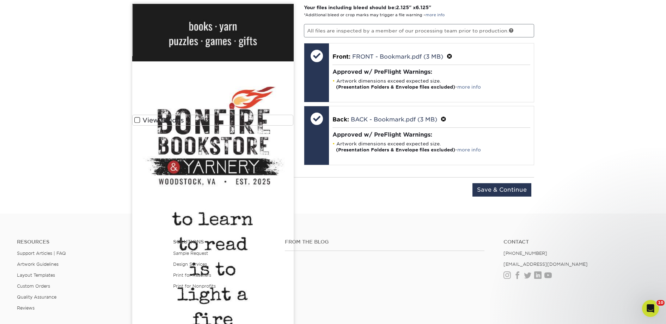
scroll to position [560, 0]
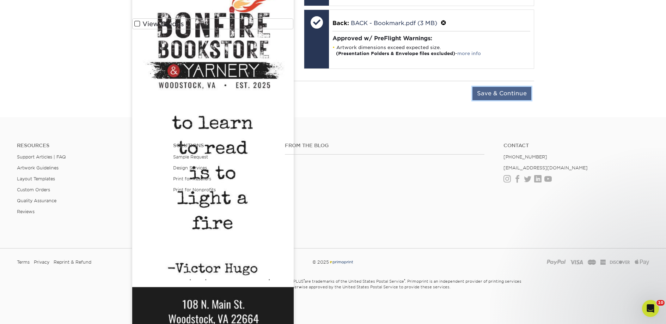
click at [510, 97] on input "Save & Continue" at bounding box center [502, 93] width 59 height 13
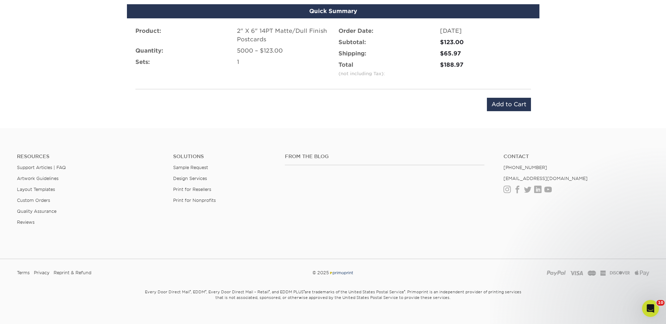
scroll to position [315, 0]
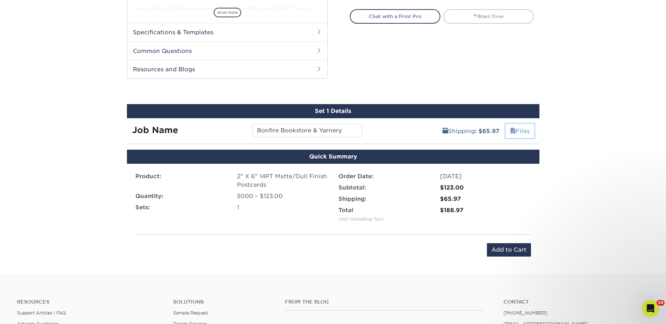
click at [523, 131] on link "Files" at bounding box center [520, 131] width 29 height 14
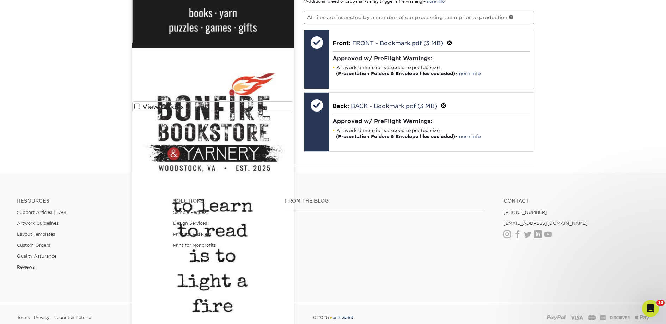
scroll to position [469, 0]
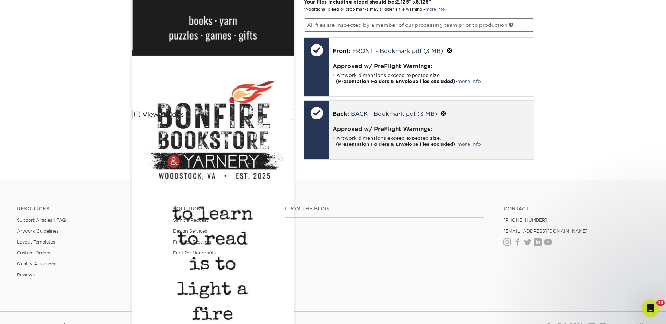
click at [446, 114] on span at bounding box center [444, 113] width 6 height 7
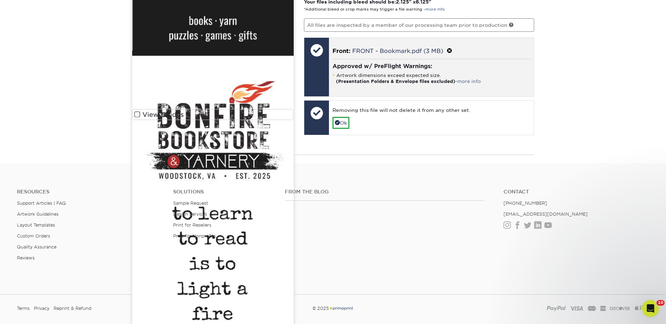
click at [453, 50] on span at bounding box center [450, 51] width 6 height 7
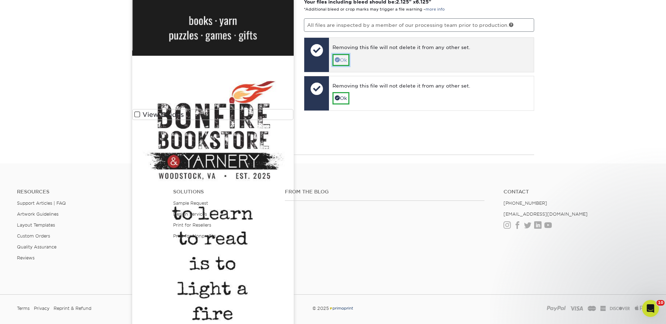
click at [345, 62] on link "Ok" at bounding box center [341, 60] width 17 height 12
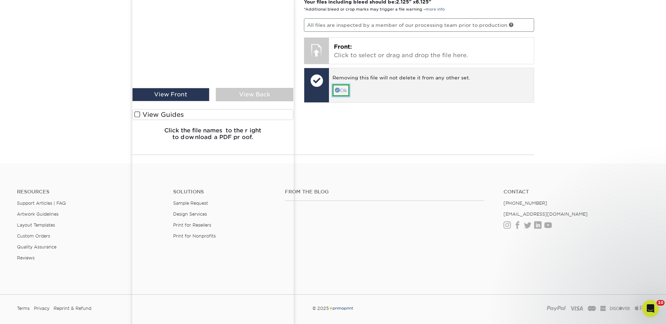
click at [343, 88] on link "Ok" at bounding box center [341, 90] width 17 height 12
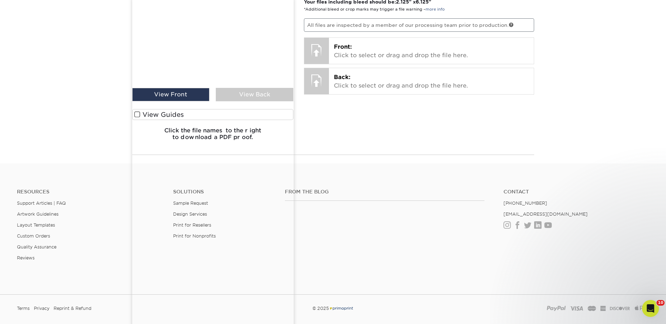
click at [138, 113] on img at bounding box center [213, 230] width 162 height 465
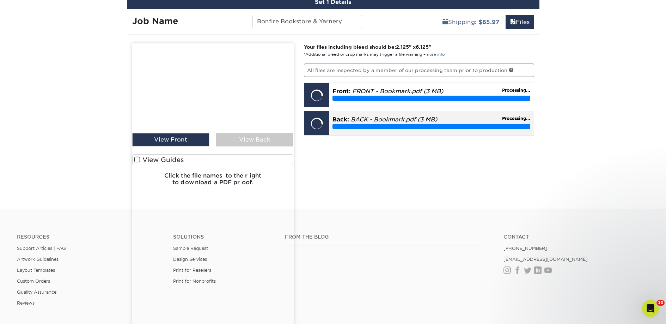
scroll to position [463, 0]
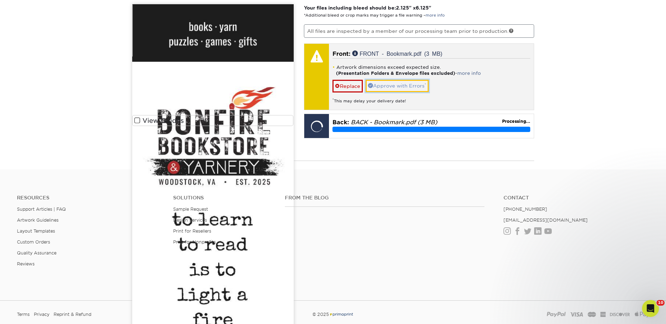
click at [390, 86] on link "Approve with Errors *" at bounding box center [397, 86] width 63 height 12
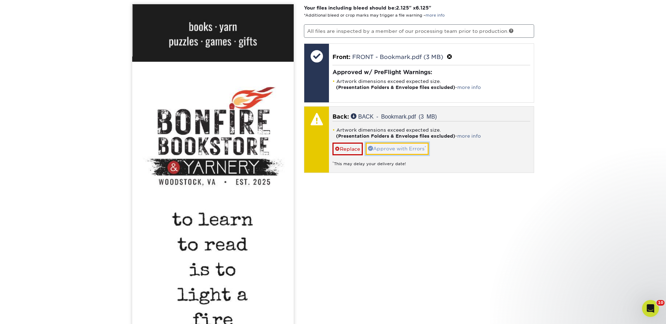
click at [406, 148] on link "Approve with Errors *" at bounding box center [397, 149] width 63 height 12
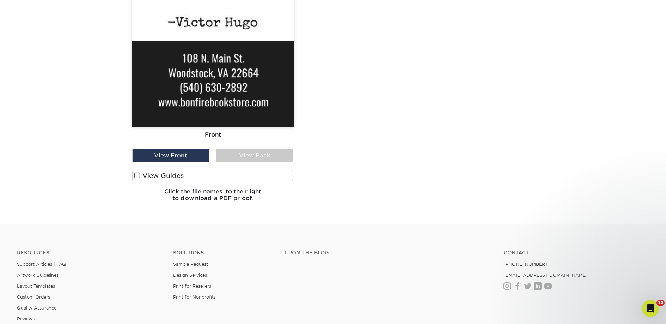
click at [213, 176] on label "View Guides" at bounding box center [213, 175] width 162 height 11
click at [0, 0] on input "View Guides" at bounding box center [0, 0] width 0 height 0
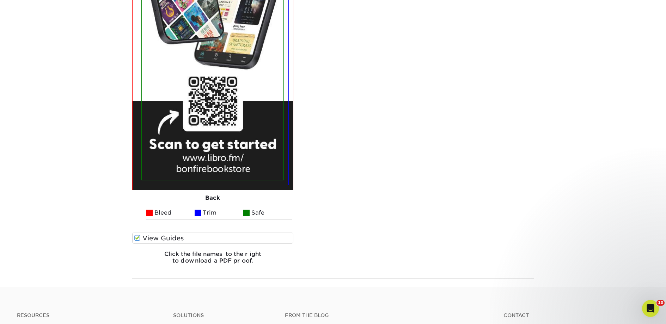
scroll to position [1218, 0]
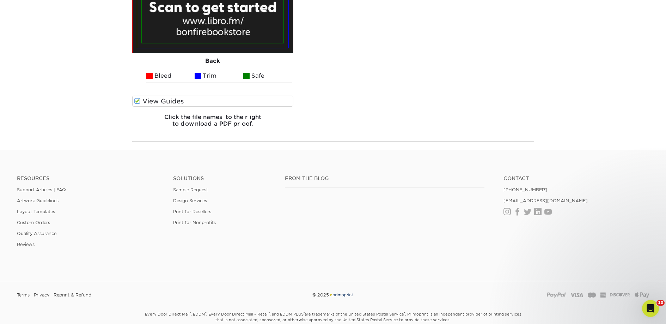
click at [198, 102] on label "View Guides" at bounding box center [213, 101] width 162 height 11
click at [0, 0] on input "View Guides" at bounding box center [0, 0] width 0 height 0
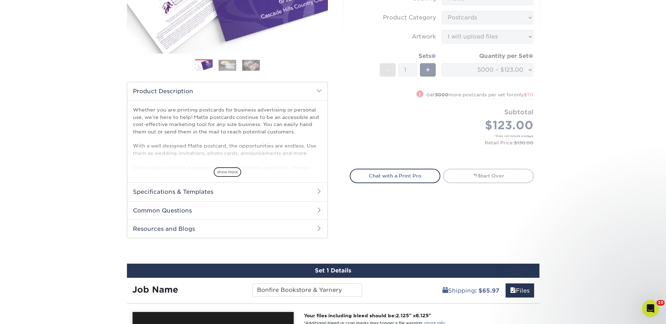
scroll to position [306, 0]
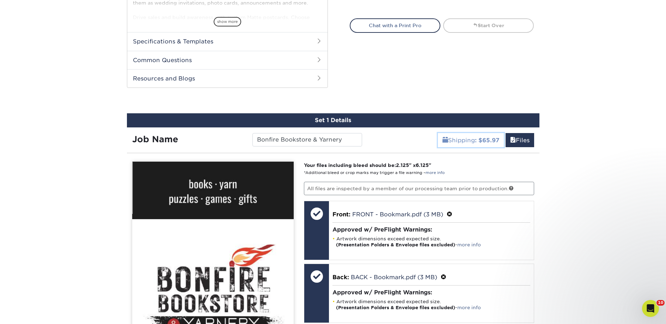
click at [453, 141] on link "Shipping : $65.97" at bounding box center [471, 140] width 66 height 14
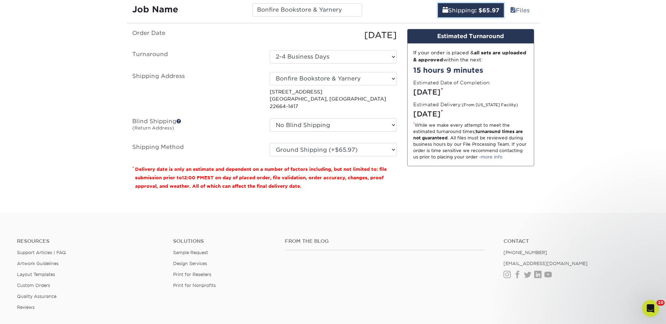
scroll to position [444, 0]
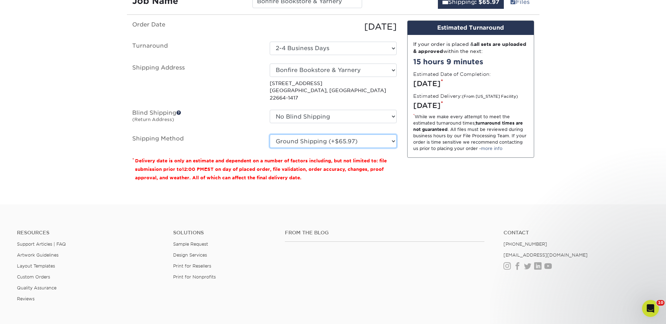
click at [381, 137] on select "Please Select Ground Shipping (+$65.97) 3 Day Shipping Service (+$92.21) 2 Day …" at bounding box center [333, 140] width 127 height 13
click at [270, 134] on select "Please Select Ground Shipping (+$65.97) 3 Day Shipping Service (+$92.21) 2 Day …" at bounding box center [333, 140] width 127 height 13
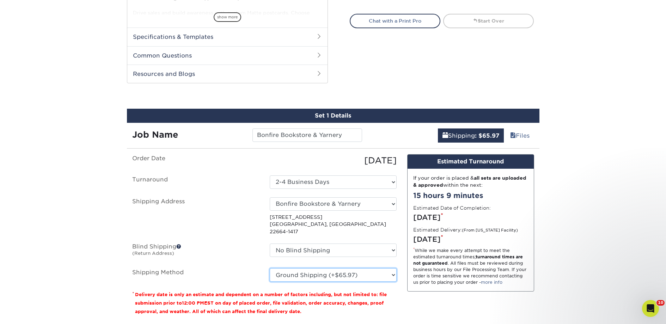
scroll to position [307, 0]
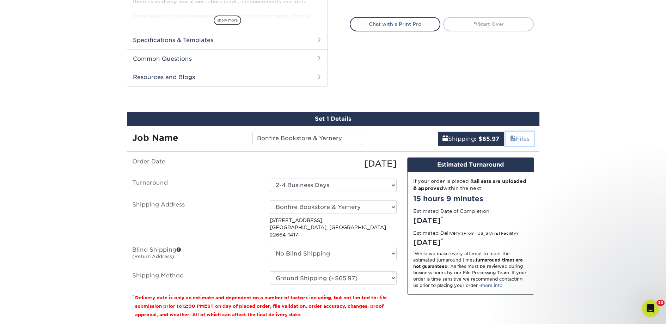
click at [515, 137] on link "Files" at bounding box center [520, 139] width 29 height 14
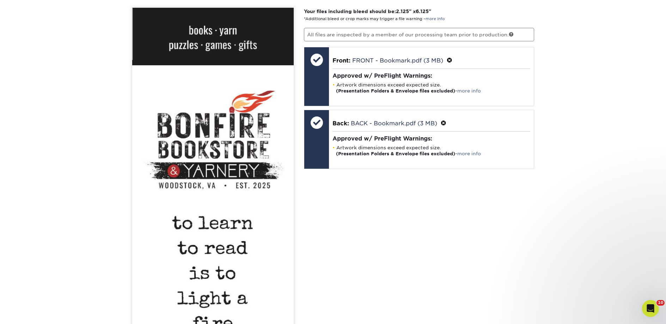
scroll to position [353, 0]
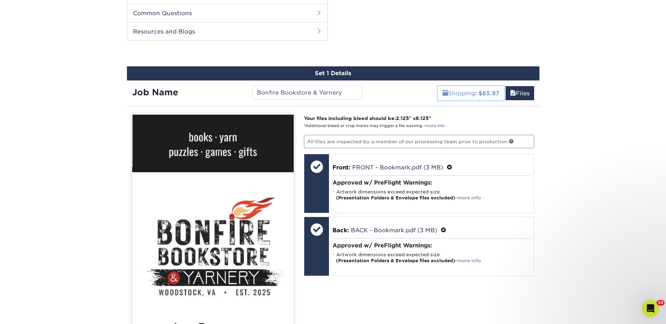
click at [479, 93] on b ": $65.97" at bounding box center [487, 93] width 24 height 7
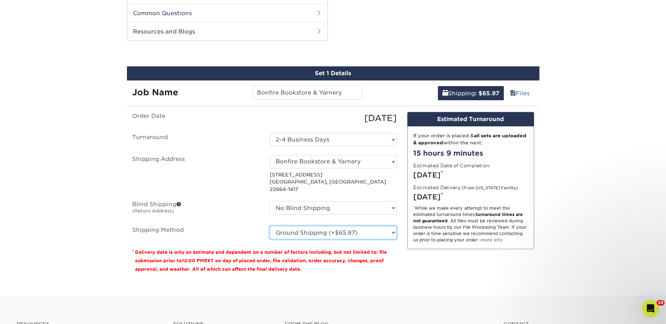
click at [351, 226] on select "Please Select Ground Shipping (+$65.97) 3 Day Shipping Service (+$92.21) 2 Day …" at bounding box center [333, 232] width 127 height 13
click at [270, 226] on select "Please Select Ground Shipping (+$65.97) 3 Day Shipping Service (+$92.21) 2 Day …" at bounding box center [333, 232] width 127 height 13
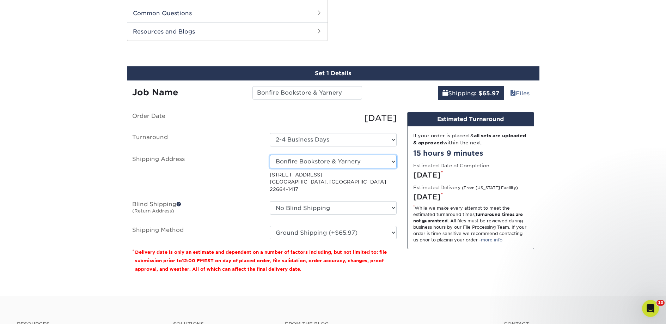
click at [357, 159] on select "Select One 2nd Floor Convention Center A Better Today Books & Boutique A Good B…" at bounding box center [333, 161] width 127 height 13
click at [270, 155] on select "Select One 2nd Floor Convention Center A Better Today Books & Boutique A Good B…" at bounding box center [333, 161] width 127 height 13
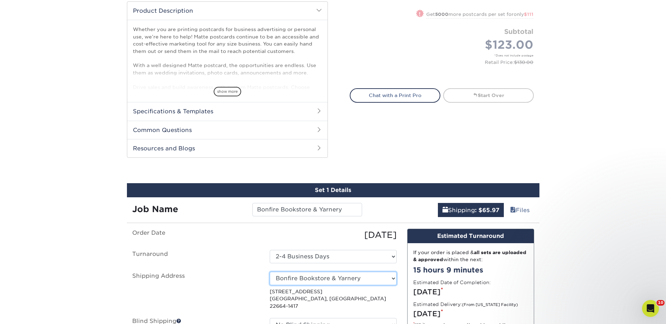
scroll to position [197, 0]
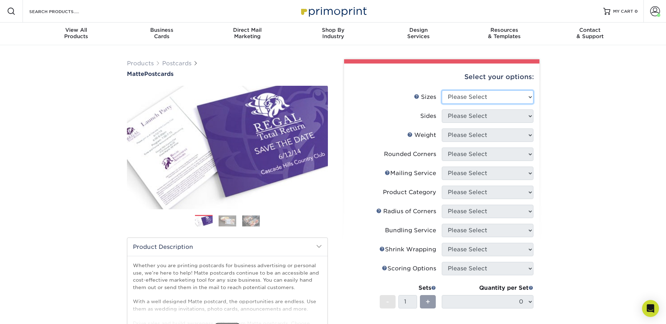
click at [458, 97] on select "Please Select 1.5" x 7" 2" x 4" 2" x 6" 2" x 7" 2" x 8" 2.12" x 5.5" 2.125" x 5…" at bounding box center [488, 96] width 92 height 13
select select "2.00x6.00"
click at [442, 90] on select "Please Select 1.5" x 7" 2" x 4" 2" x 6" 2" x 7" 2" x 8" 2.12" x 5.5" 2.125" x 5…" at bounding box center [488, 96] width 92 height 13
click at [460, 116] on select "Please Select Print Both Sides Print Front Only" at bounding box center [488, 115] width 92 height 13
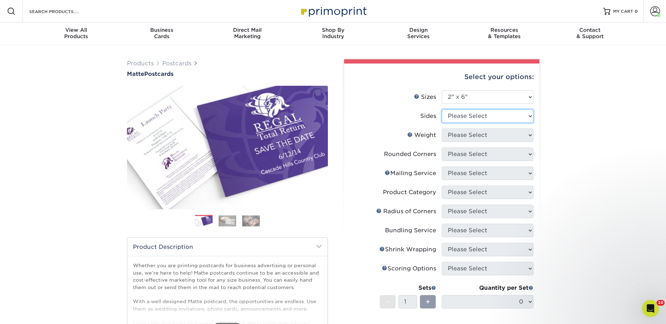
select select "13abbda7-1d64-4f25-8bb2-c179b224825d"
click at [442, 109] on select "Please Select Print Both Sides Print Front Only" at bounding box center [488, 115] width 92 height 13
click at [463, 138] on select "Please Select 14PT 16PT" at bounding box center [488, 134] width 92 height 13
select select "14PT"
click at [442, 128] on select "Please Select 14PT 16PT" at bounding box center [488, 134] width 92 height 13
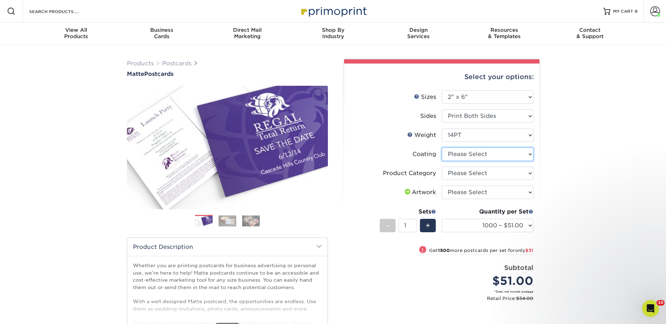
click at [466, 156] on select at bounding box center [488, 153] width 92 height 13
select select "121bb7b5-3b4d-429f-bd8d-bbf80e953313"
click at [442, 147] on select at bounding box center [488, 153] width 92 height 13
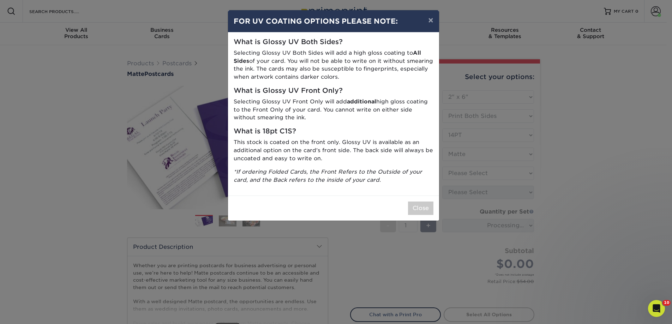
click at [465, 169] on div "× FOR UV COATING OPTIONS PLEASE NOTE: What is Glossy UV Both Sides? Selecting G…" at bounding box center [336, 162] width 672 height 324
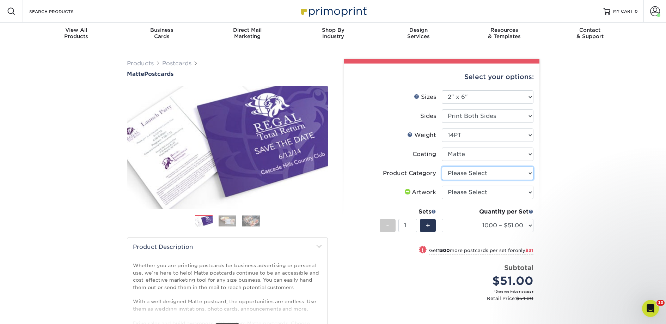
click at [459, 172] on select "Please Select Postcards" at bounding box center [488, 173] width 92 height 13
select select "9b7272e0-d6c8-4c3c-8e97-d3a1bcdab858"
click at [442, 167] on select "Please Select Postcards" at bounding box center [488, 173] width 92 height 13
click at [459, 191] on select "Please Select I will upload files I need a design - $150" at bounding box center [488, 192] width 92 height 13
select select "upload"
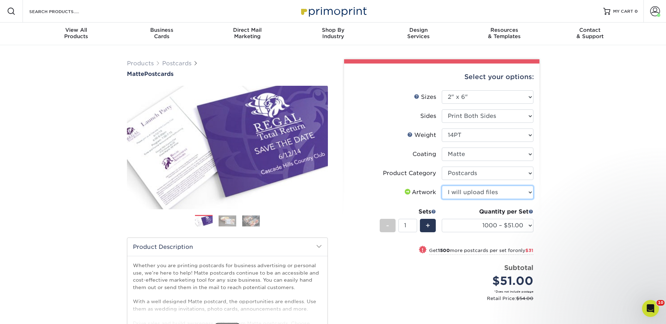
click at [442, 186] on select "Please Select I will upload files I need a design - $150" at bounding box center [488, 192] width 92 height 13
click at [464, 223] on select "1000 – $51.00 2500 – $82.00 5000 – $123.00 10000 – $234.00 15000 – $344.00 2000…" at bounding box center [488, 225] width 92 height 13
select select "5000 – $123.00"
click at [442, 219] on select "1000 – $51.00 2500 – $82.00 5000 – $123.00 10000 – $234.00 15000 – $344.00 2000…" at bounding box center [488, 225] width 92 height 13
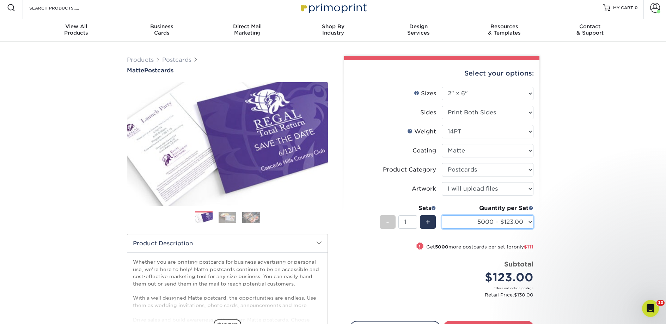
scroll to position [146, 0]
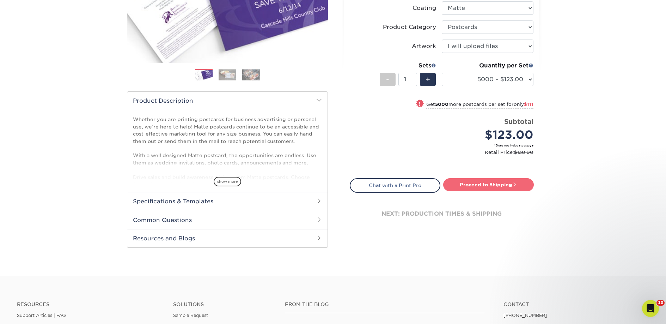
click at [470, 187] on link "Proceed to Shipping" at bounding box center [488, 184] width 91 height 13
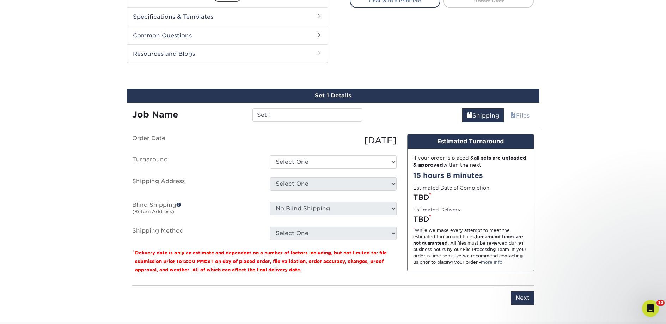
scroll to position [359, 0]
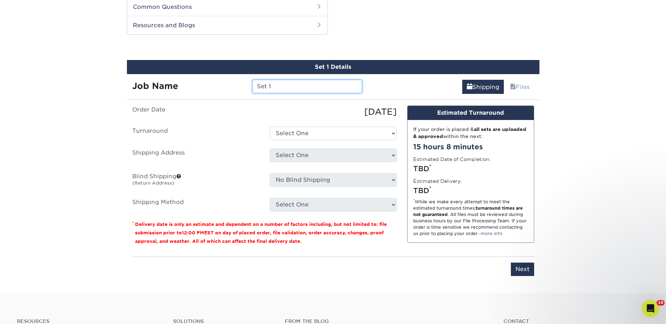
click at [286, 83] on input "Set 1" at bounding box center [308, 86] width 110 height 13
paste input "Bonfire Bookstore & Yarnery"
type input "Bonfire Bookstore & Yarnery"
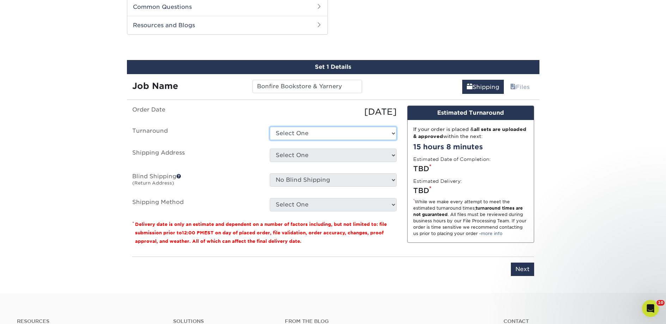
click at [291, 135] on select "Select One 2-4 Business Days 2 Day Next Business Day" at bounding box center [333, 133] width 127 height 13
select select "a9cd5a85-4071-4433-97be-2a724b9524af"
click at [270, 127] on select "Select One 2-4 Business Days 2 Day Next Business Day" at bounding box center [333, 133] width 127 height 13
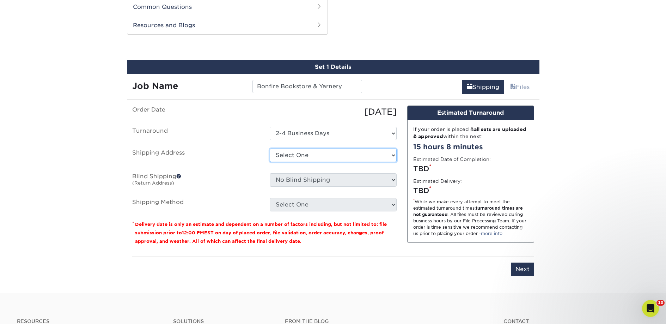
click at [295, 154] on select "Select One 2nd Floor Convention Center A Better [DATE] Books & Boutique A Good …" at bounding box center [333, 155] width 127 height 13
select select "286640"
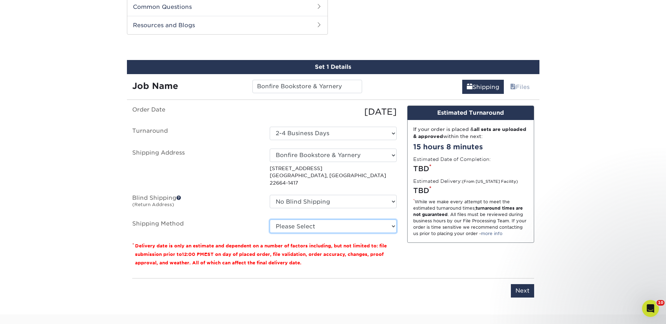
click at [305, 221] on select "Please Select Ground Shipping (+$65.97) 3 Day Shipping Service (+$92.21) 2 Day …" at bounding box center [333, 225] width 127 height 13
select select "03"
click at [270, 219] on select "Please Select Ground Shipping (+$65.97) 3 Day Shipping Service (+$92.21) 2 Day …" at bounding box center [333, 225] width 127 height 13
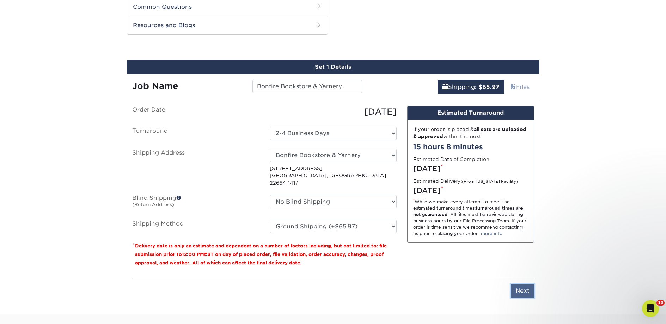
click at [514, 284] on input "Next" at bounding box center [522, 290] width 23 height 13
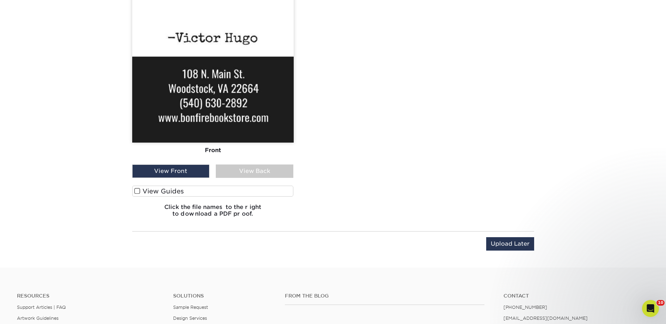
scroll to position [448, 0]
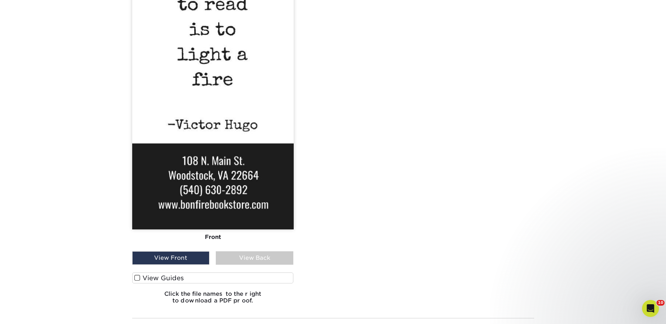
click at [176, 278] on label "View Guides" at bounding box center [213, 277] width 162 height 11
click at [0, 0] on input "View Guides" at bounding box center [0, 0] width 0 height 0
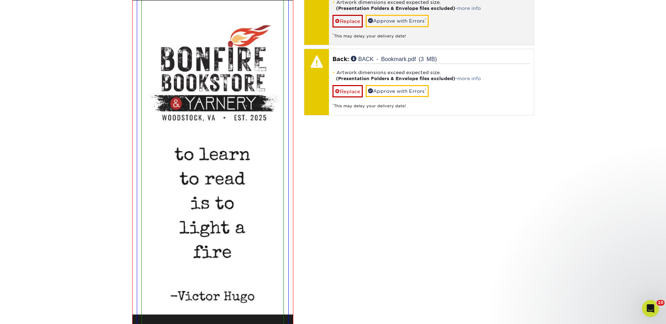
scroll to position [361, 0]
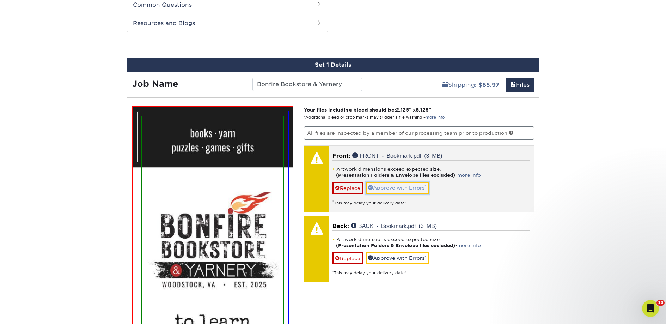
click at [385, 187] on link "Approve with Errors *" at bounding box center [397, 188] width 63 height 12
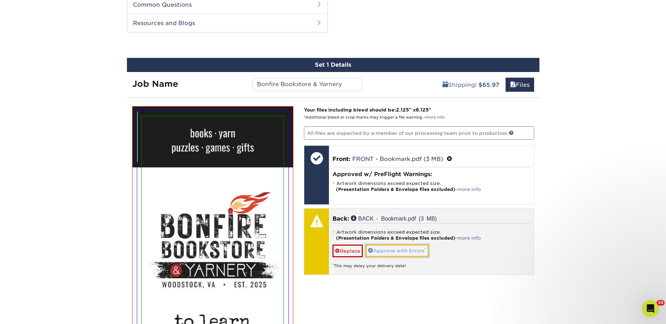
click at [381, 245] on link "Approve with Errors *" at bounding box center [397, 251] width 63 height 12
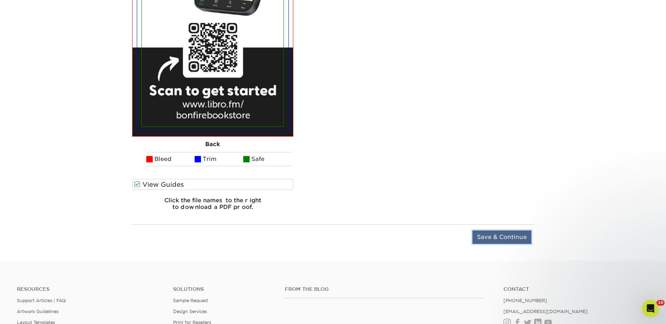
click at [512, 235] on input "Save & Continue" at bounding box center [502, 236] width 59 height 13
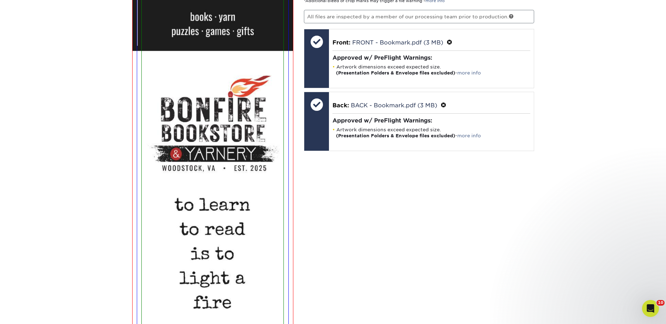
scroll to position [471, 0]
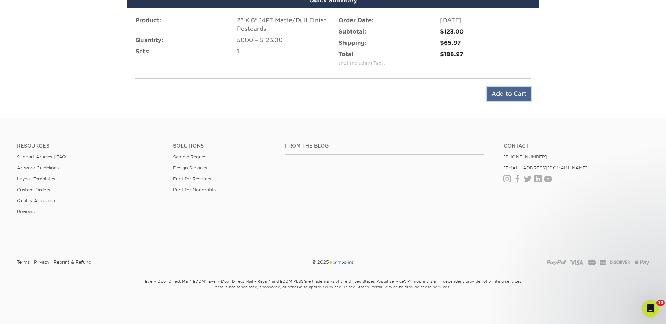
click at [497, 90] on input "Add to Cart" at bounding box center [509, 93] width 44 height 13
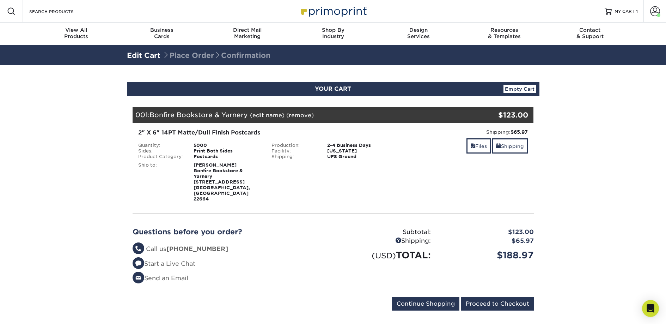
click at [472, 301] on form "Continue Shopping Proceed to Checkout" at bounding box center [334, 305] width 402 height 16
click at [479, 297] on input "Proceed to Checkout" at bounding box center [497, 303] width 73 height 13
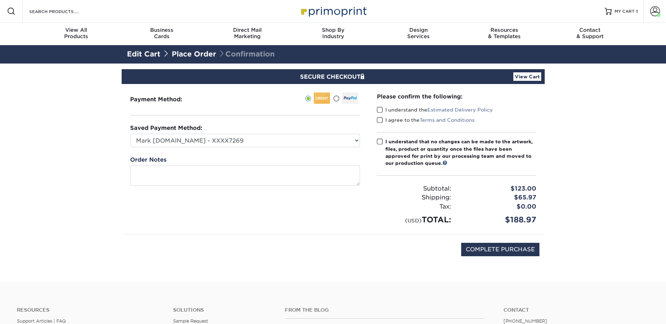
click at [388, 113] on label "I understand the Estimated Delivery Policy" at bounding box center [435, 109] width 116 height 7
click at [0, 0] on input "I understand the Estimated Delivery Policy" at bounding box center [0, 0] width 0 height 0
click at [388, 117] on label "I agree to the Terms and Conditions" at bounding box center [426, 119] width 98 height 7
click at [0, 0] on input "I agree to the Terms and Conditions" at bounding box center [0, 0] width 0 height 0
click at [392, 143] on div "I understand that no changes can be made to the artwork, files, product or quan…" at bounding box center [461, 152] width 151 height 29
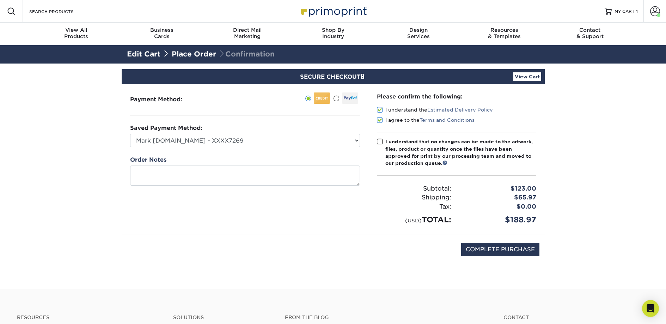
click at [0, 0] on input "I understand that no changes can be made to the artwork, files, product or quan…" at bounding box center [0, 0] width 0 height 0
click at [482, 249] on input "COMPLETE PURCHASE" at bounding box center [500, 249] width 78 height 13
type input "PROCESSING, PLEASE WAIT..."
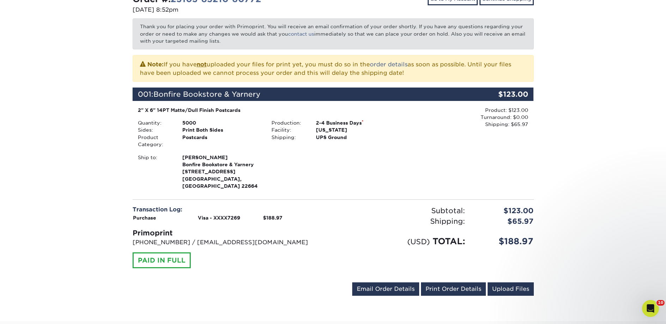
scroll to position [105, 0]
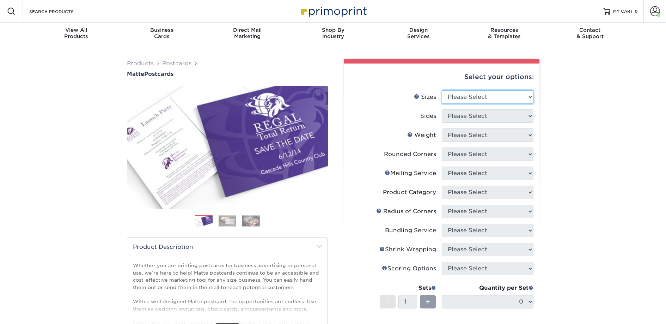
click at [470, 98] on select "Please Select 1.5" x 7" 2" x 4" 2" x 6" 2" x 7" 2" x 8" 2.12" x 5.5" 2.125" x 5…" at bounding box center [488, 96] width 92 height 13
select select "2.00x6.00"
click at [442, 90] on select "Please Select 1.5" x 7" 2" x 4" 2" x 6" 2" x 7" 2" x 8" 2.12" x 5.5" 2.125" x 5…" at bounding box center [488, 96] width 92 height 13
click at [461, 116] on select "Please Select Print Both Sides Print Front Only" at bounding box center [488, 115] width 92 height 13
select select "13abbda7-1d64-4f25-8bb2-c179b224825d"
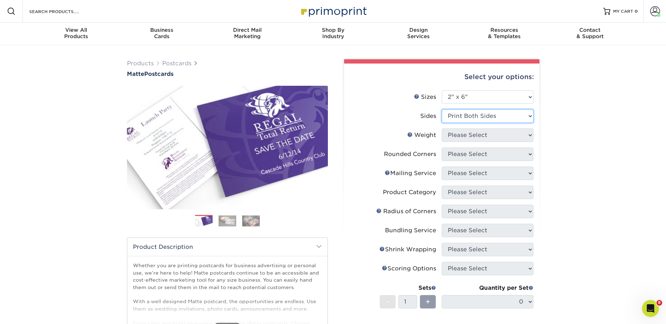
click at [442, 109] on select "Please Select Print Both Sides Print Front Only" at bounding box center [488, 115] width 92 height 13
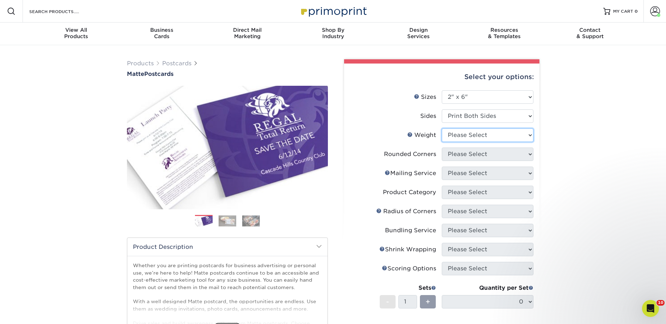
click at [466, 139] on select "Please Select 14PT 16PT" at bounding box center [488, 134] width 92 height 13
select select "14PT"
click at [442, 128] on select "Please Select 14PT 16PT" at bounding box center [488, 134] width 92 height 13
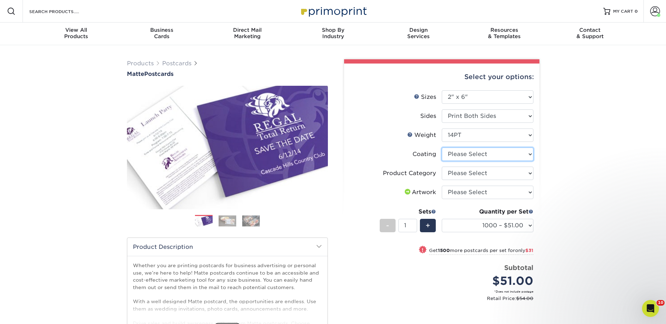
click at [465, 153] on select at bounding box center [488, 153] width 92 height 13
select select "121bb7b5-3b4d-429f-bd8d-bbf80e953313"
click at [442, 147] on select at bounding box center [488, 153] width 92 height 13
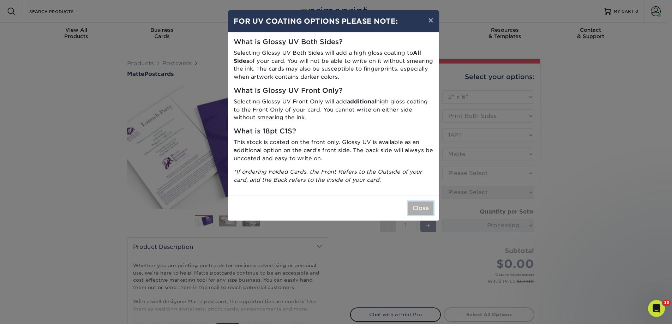
click at [421, 208] on button "Close" at bounding box center [420, 207] width 25 height 13
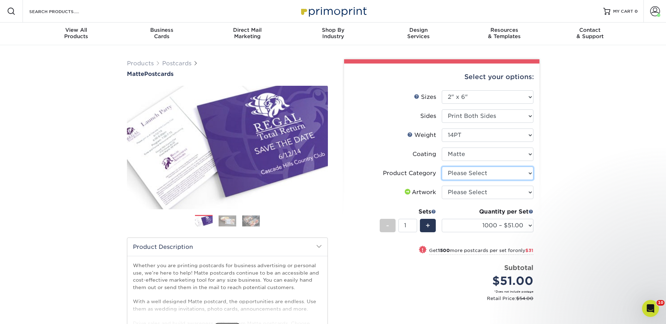
click at [463, 177] on select "Please Select Postcards" at bounding box center [488, 173] width 92 height 13
select select "9b7272e0-d6c8-4c3c-8e97-d3a1bcdab858"
click at [442, 167] on select "Please Select Postcards" at bounding box center [488, 173] width 92 height 13
click at [461, 191] on select "Please Select I will upload files I need a design - $150" at bounding box center [488, 192] width 92 height 13
select select "upload"
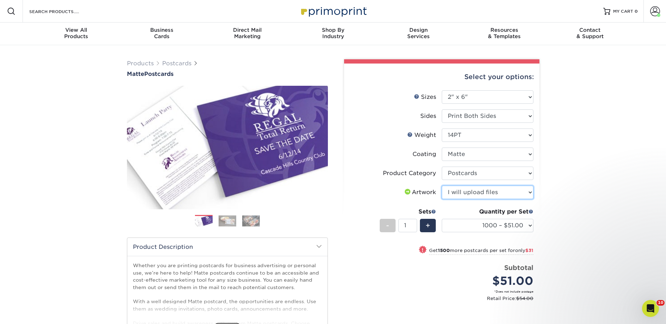
click at [442, 186] on select "Please Select I will upload files I need a design - $150" at bounding box center [488, 192] width 92 height 13
click at [464, 221] on select "1000 – $51.00 2500 – $82.00 5000 – $123.00 10000 – $234.00 15000 – $344.00 2000…" at bounding box center [488, 225] width 92 height 13
select select "5000 – $123.00"
click at [442, 219] on select "1000 – $51.00 2500 – $82.00 5000 – $123.00 10000 – $234.00 15000 – $344.00 2000…" at bounding box center [488, 225] width 92 height 13
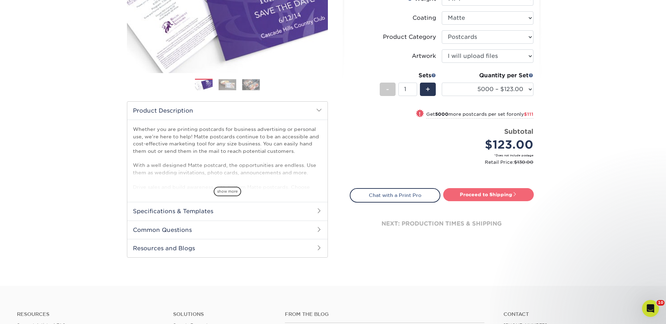
click at [477, 195] on link "Proceed to Shipping" at bounding box center [488, 194] width 91 height 13
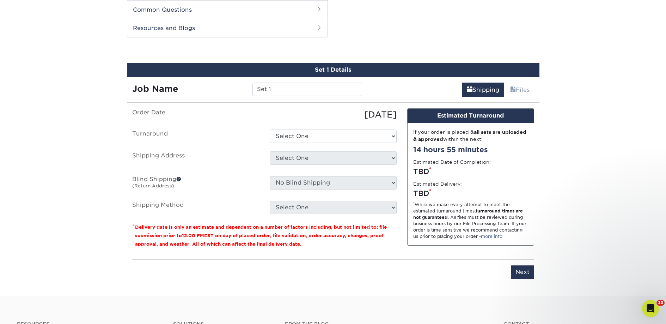
scroll to position [359, 0]
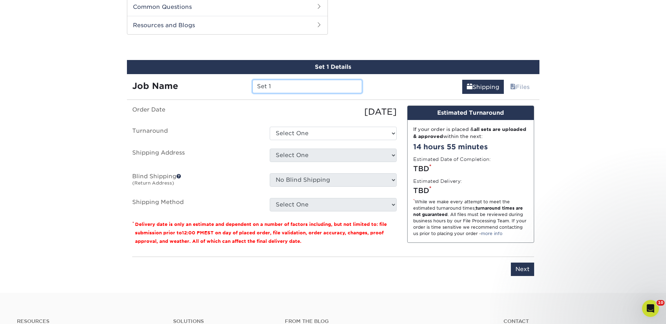
click at [292, 83] on input "Set 1" at bounding box center [308, 86] width 110 height 13
paste input "Niche Books"
type input "Niche Books"
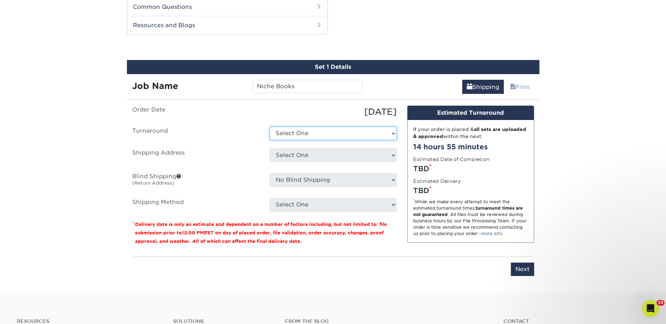
click at [296, 132] on select "Select One 2-4 Business Days 2 Day Next Business Day" at bounding box center [333, 133] width 127 height 13
select select "a9cd5a85-4071-4433-97be-2a724b9524af"
click at [270, 127] on select "Select One 2-4 Business Days 2 Day Next Business Day" at bounding box center [333, 133] width 127 height 13
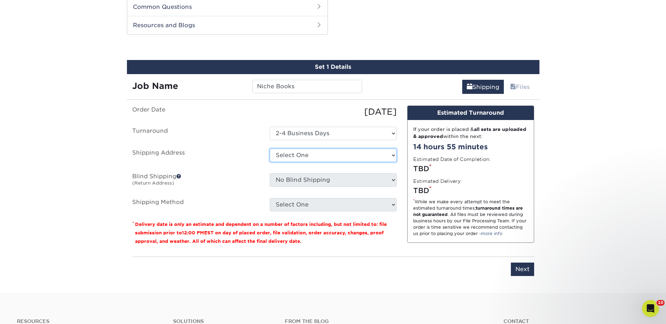
click at [298, 156] on select "Select One 2nd Floor Convention Center A Better Today Books & Boutique A Good B…" at bounding box center [333, 155] width 127 height 13
select select "275229"
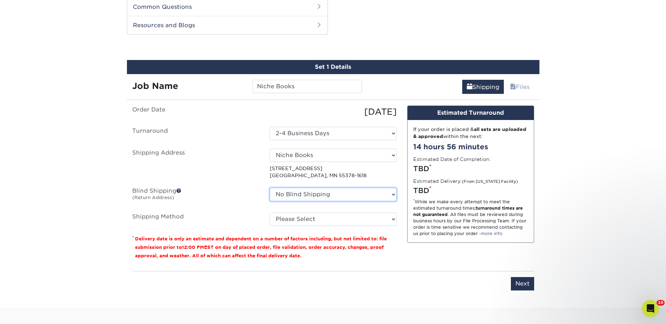
click at [292, 197] on select "No Blind Shipping 2nd Floor Convention Center A Better Today Books & Boutique A…" at bounding box center [333, 194] width 127 height 13
click at [279, 219] on select "Please Select Ground Shipping (+$50.44) 3 Day Shipping Service (+$89.16) 2 Day …" at bounding box center [333, 218] width 127 height 13
select select "03"
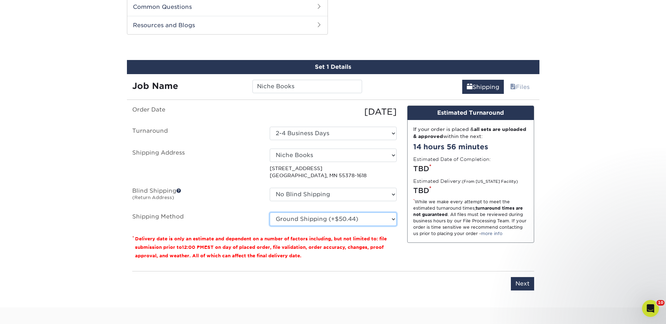
click at [270, 212] on select "Please Select Ground Shipping (+$50.44) 3 Day Shipping Service (+$89.16) 2 Day …" at bounding box center [333, 218] width 127 height 13
click at [529, 287] on input "Next" at bounding box center [522, 283] width 23 height 13
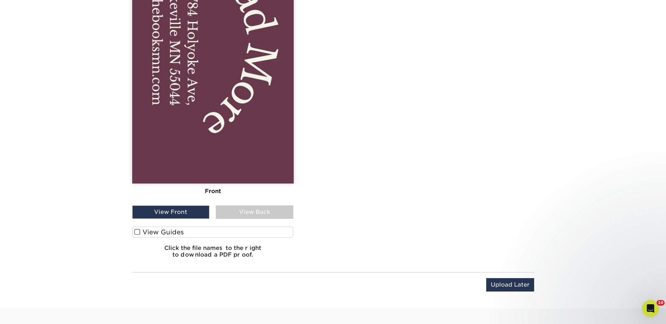
scroll to position [716, 0]
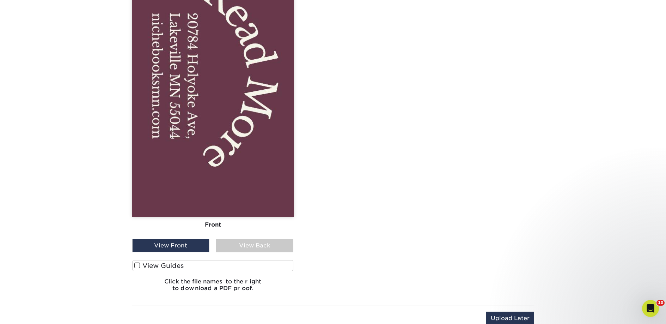
click at [179, 268] on label "View Guides" at bounding box center [213, 265] width 162 height 11
click at [0, 0] on input "View Guides" at bounding box center [0, 0] width 0 height 0
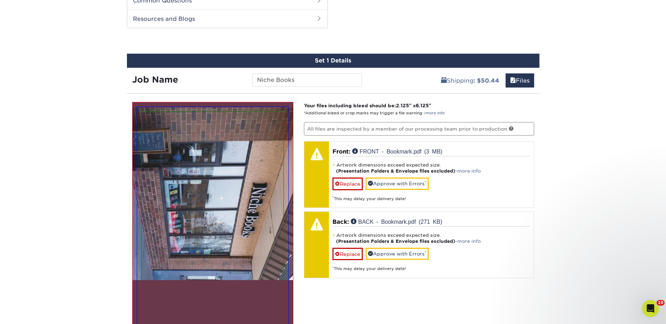
scroll to position [332, 0]
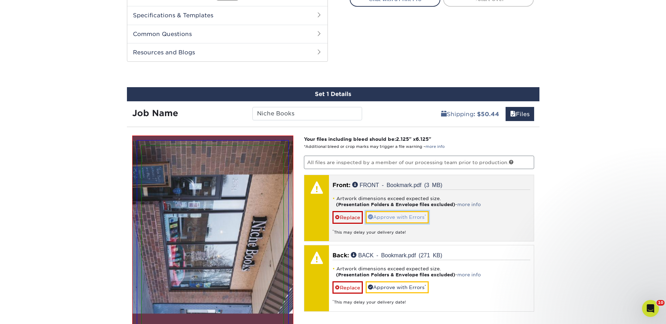
click at [400, 214] on link "Approve with Errors *" at bounding box center [397, 217] width 63 height 12
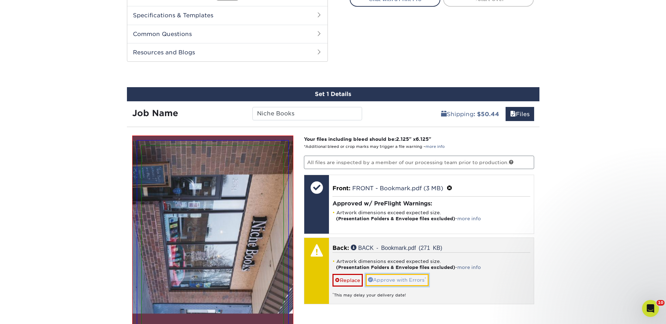
click at [395, 279] on link "Approve with Errors *" at bounding box center [397, 280] width 63 height 12
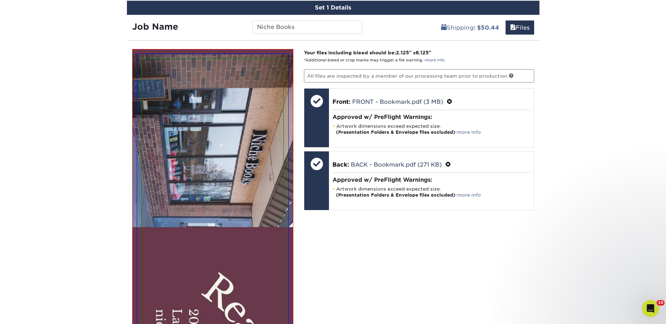
scroll to position [674, 0]
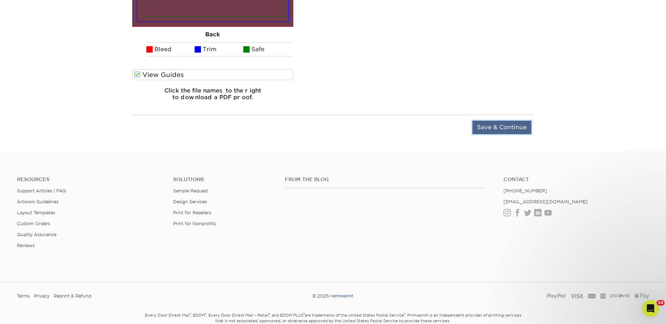
click at [490, 129] on input "Save & Continue" at bounding box center [502, 127] width 59 height 13
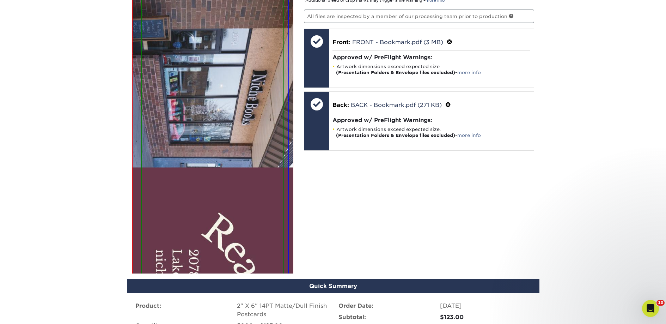
scroll to position [471, 0]
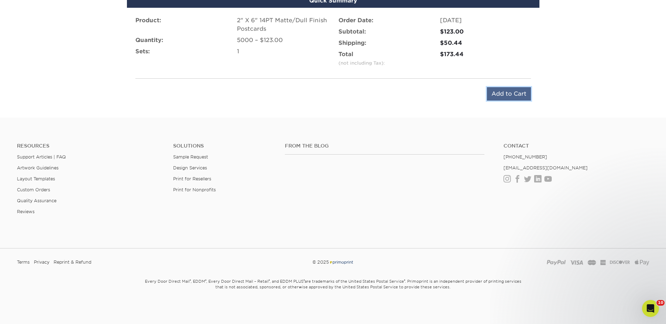
click at [496, 100] on input "Add to Cart" at bounding box center [509, 93] width 44 height 13
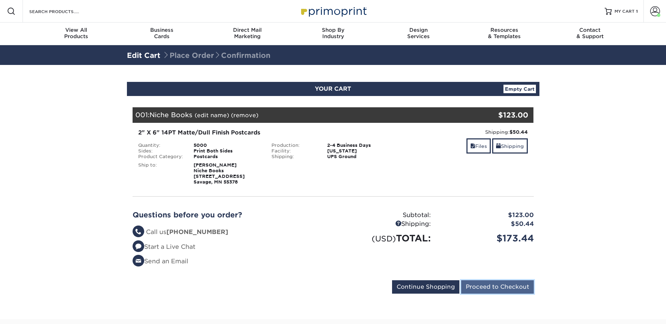
click at [474, 290] on input "Proceed to Checkout" at bounding box center [497, 286] width 73 height 13
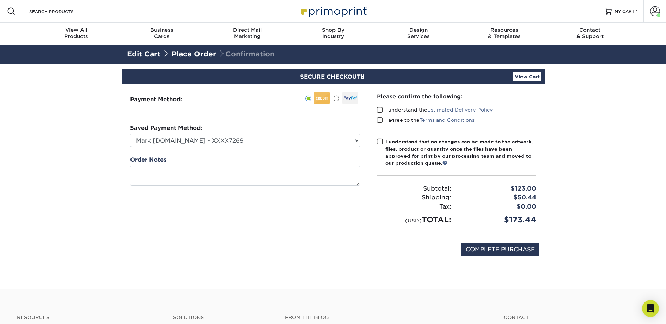
click at [380, 111] on span at bounding box center [380, 110] width 6 height 7
click at [0, 0] on input "I understand the Estimated Delivery Policy" at bounding box center [0, 0] width 0 height 0
click at [382, 119] on span at bounding box center [380, 120] width 6 height 7
click at [0, 0] on input "I agree to the Terms and Conditions" at bounding box center [0, 0] width 0 height 0
click at [385, 142] on label "I understand that no changes can be made to the artwork, files, product or quan…" at bounding box center [456, 152] width 159 height 29
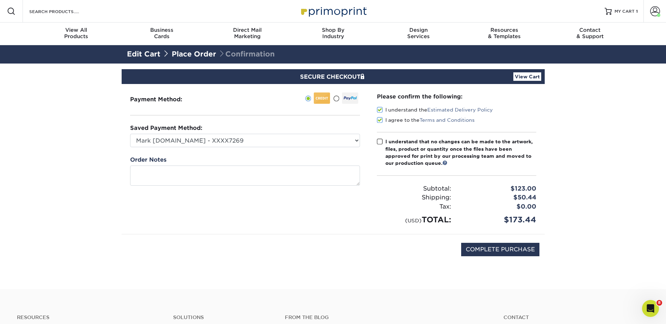
click at [0, 0] on input "I understand that no changes can be made to the artwork, files, product or quan…" at bounding box center [0, 0] width 0 height 0
click at [476, 249] on input "COMPLETE PURCHASE" at bounding box center [500, 249] width 78 height 13
type input "PROCESSING, PLEASE WAIT..."
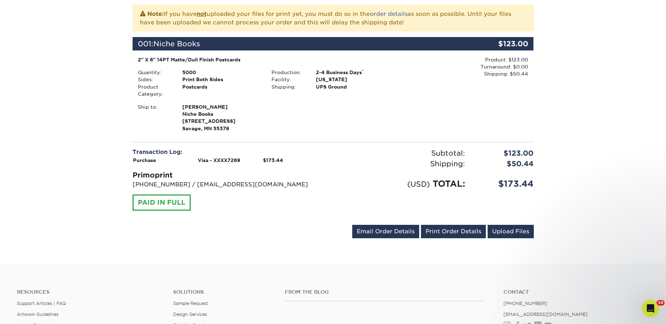
scroll to position [163, 0]
